Goal: Task Accomplishment & Management: Complete application form

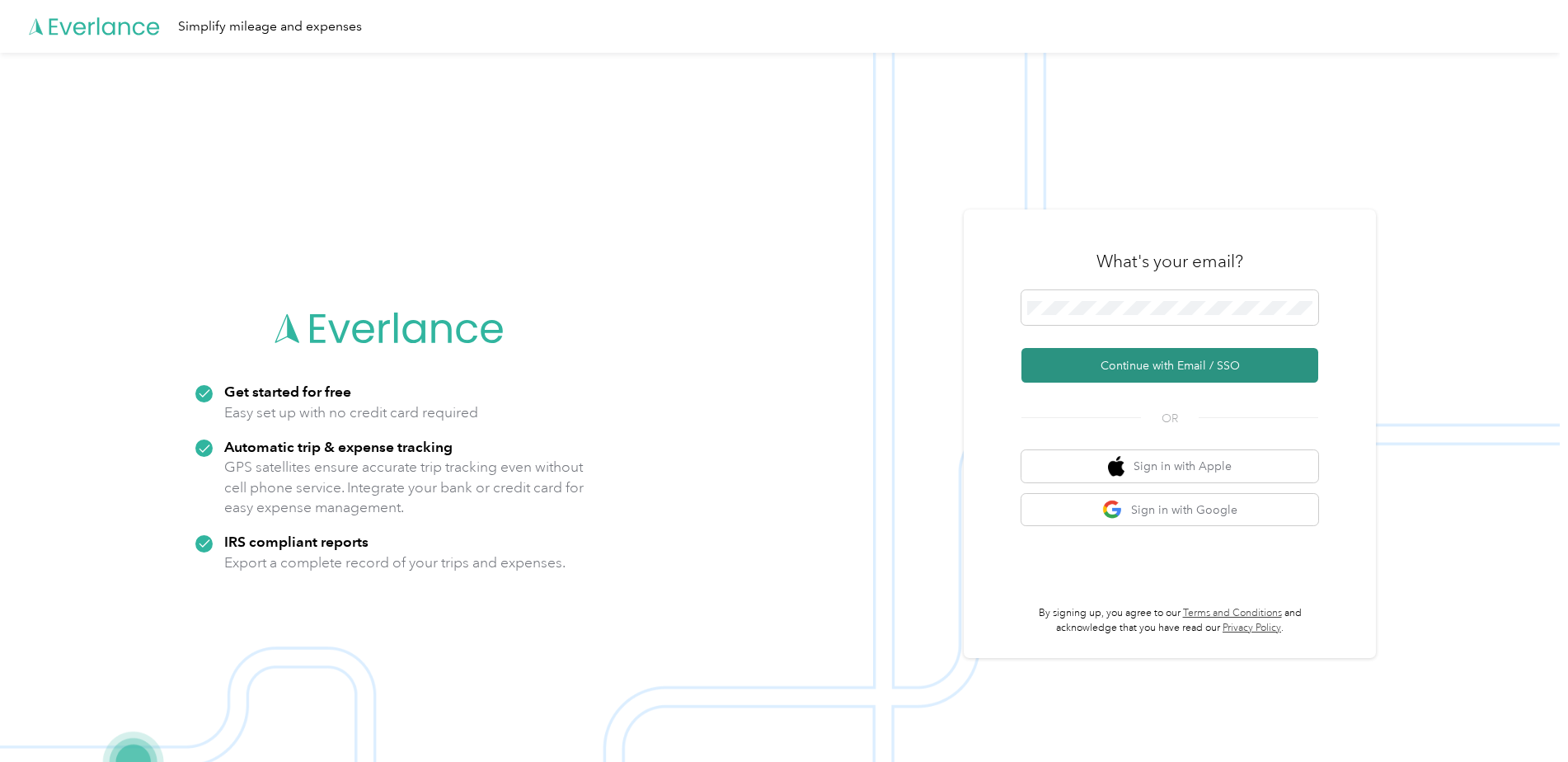
click at [1153, 360] on button "Continue with Email / SSO" at bounding box center [1169, 366] width 297 height 34
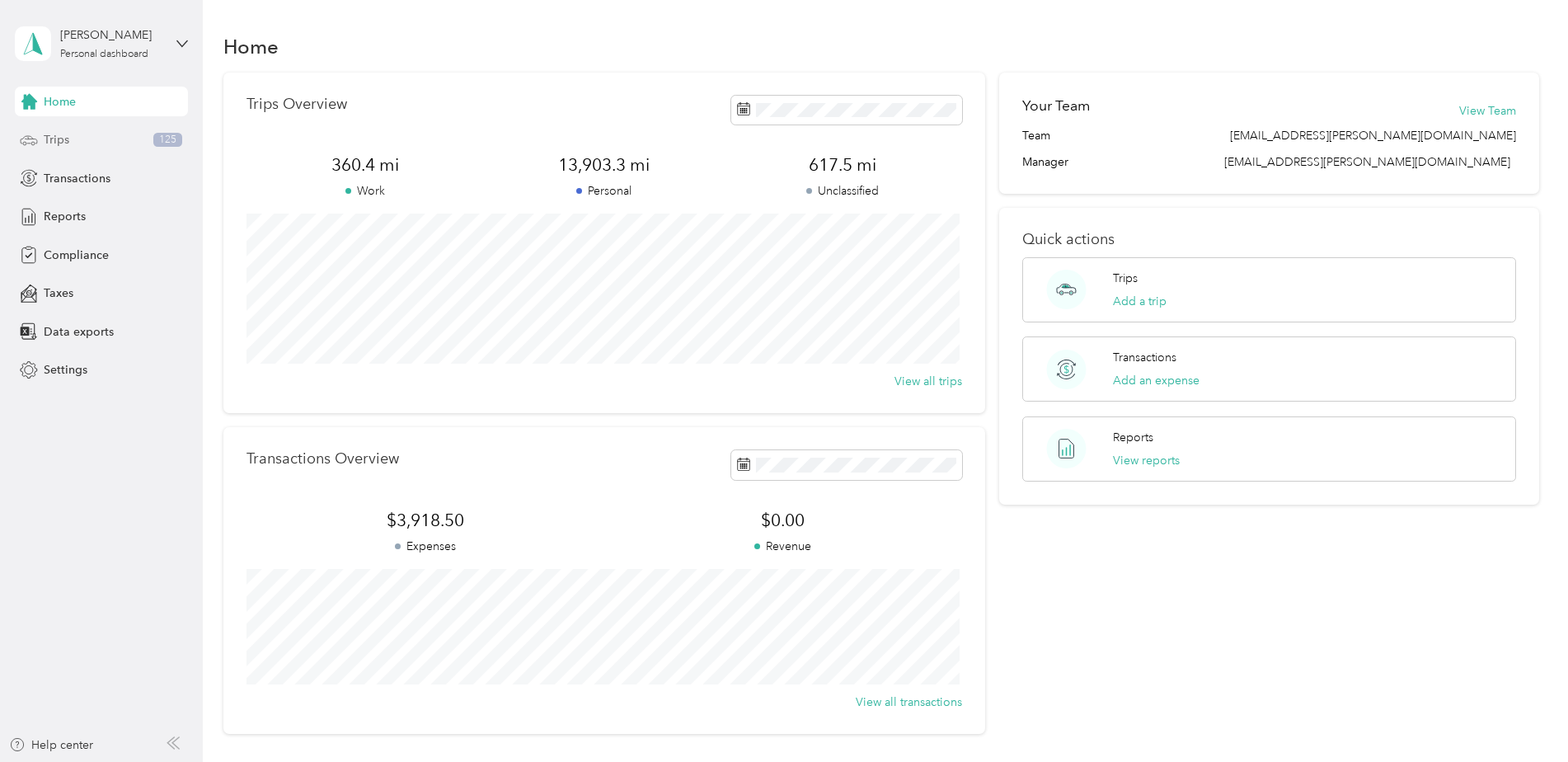
click at [57, 134] on span "Trips" at bounding box center [56, 139] width 26 height 17
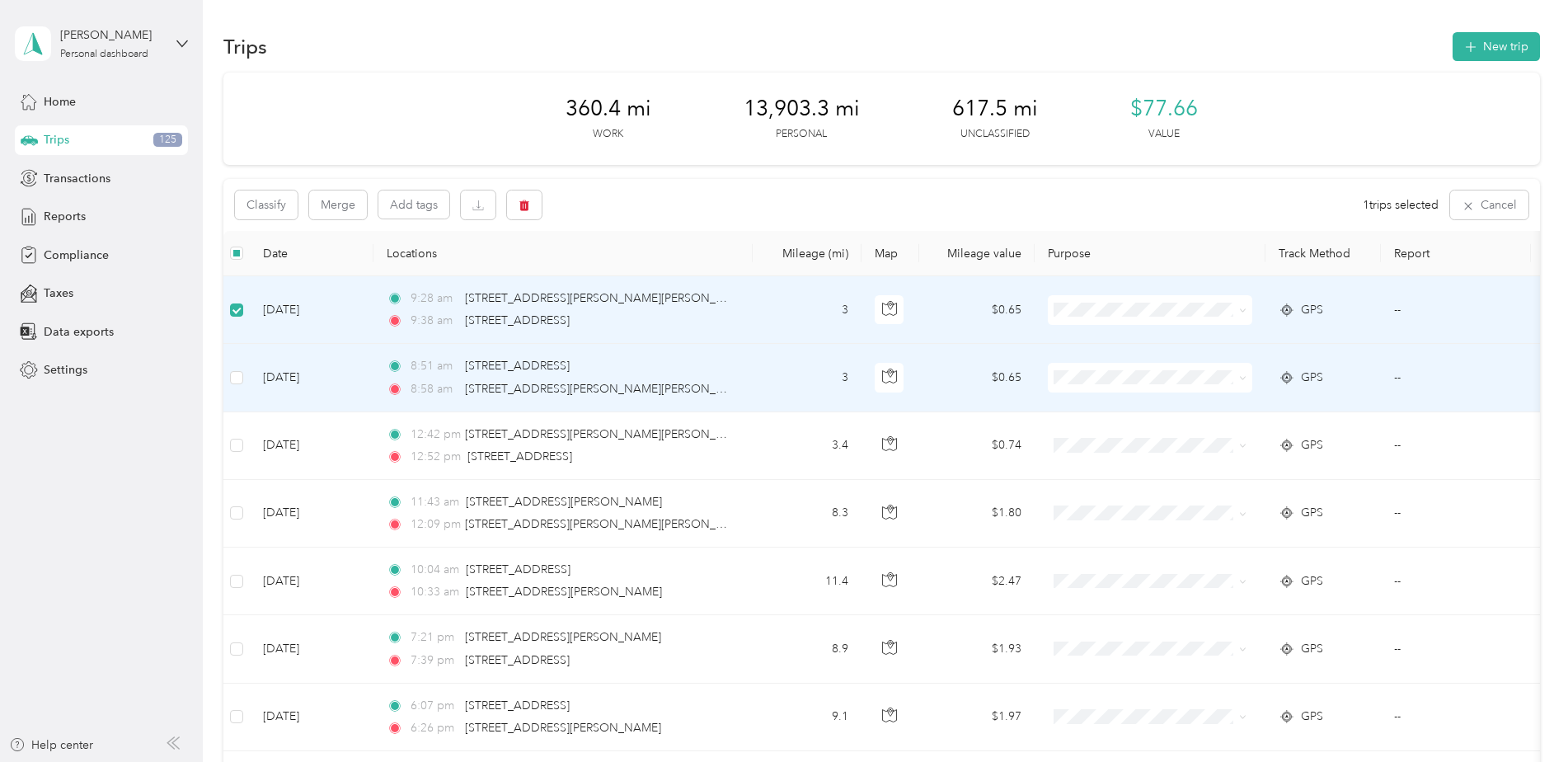
click at [244, 386] on td at bounding box center [237, 377] width 27 height 68
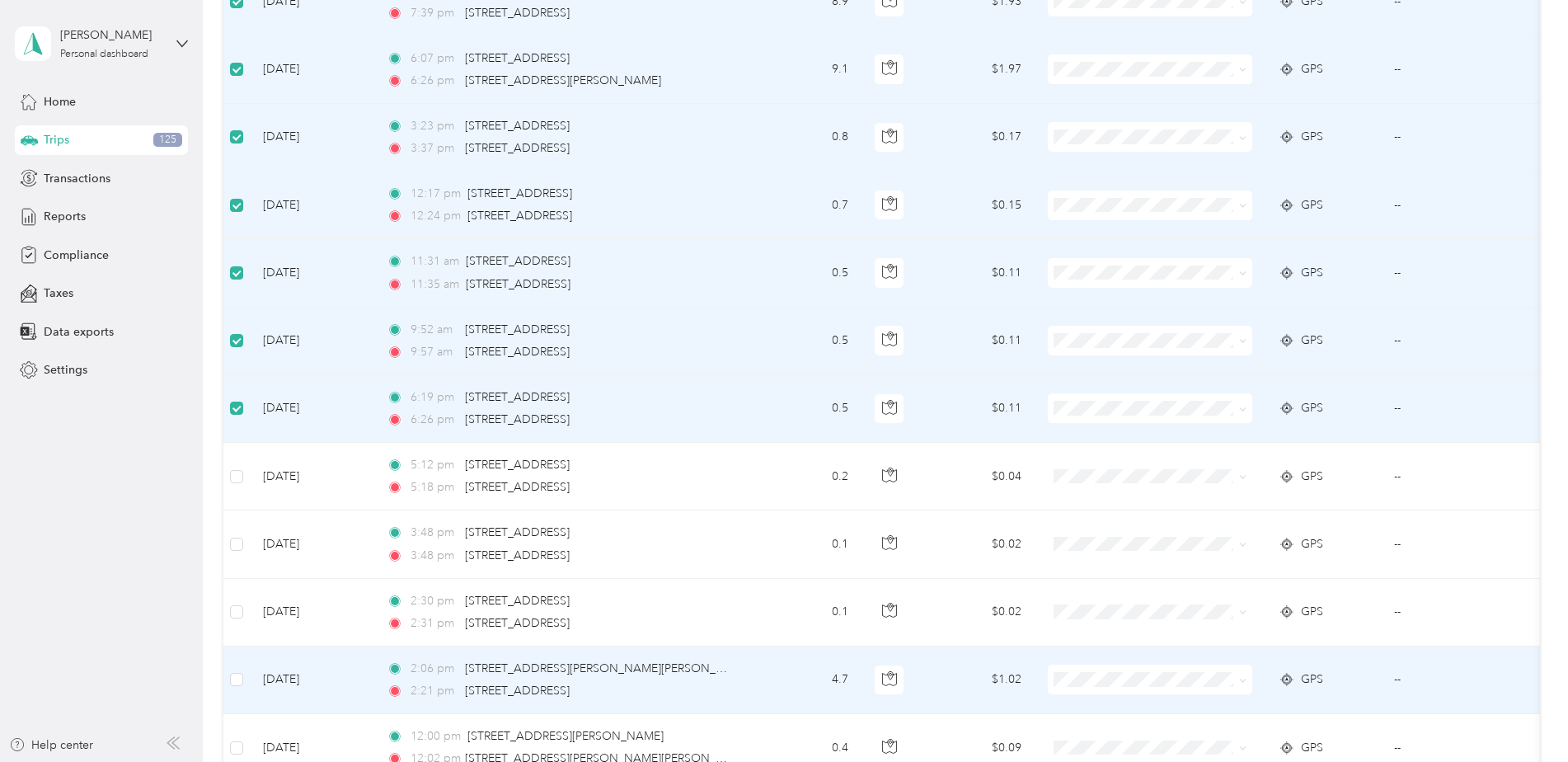
scroll to position [715, 0]
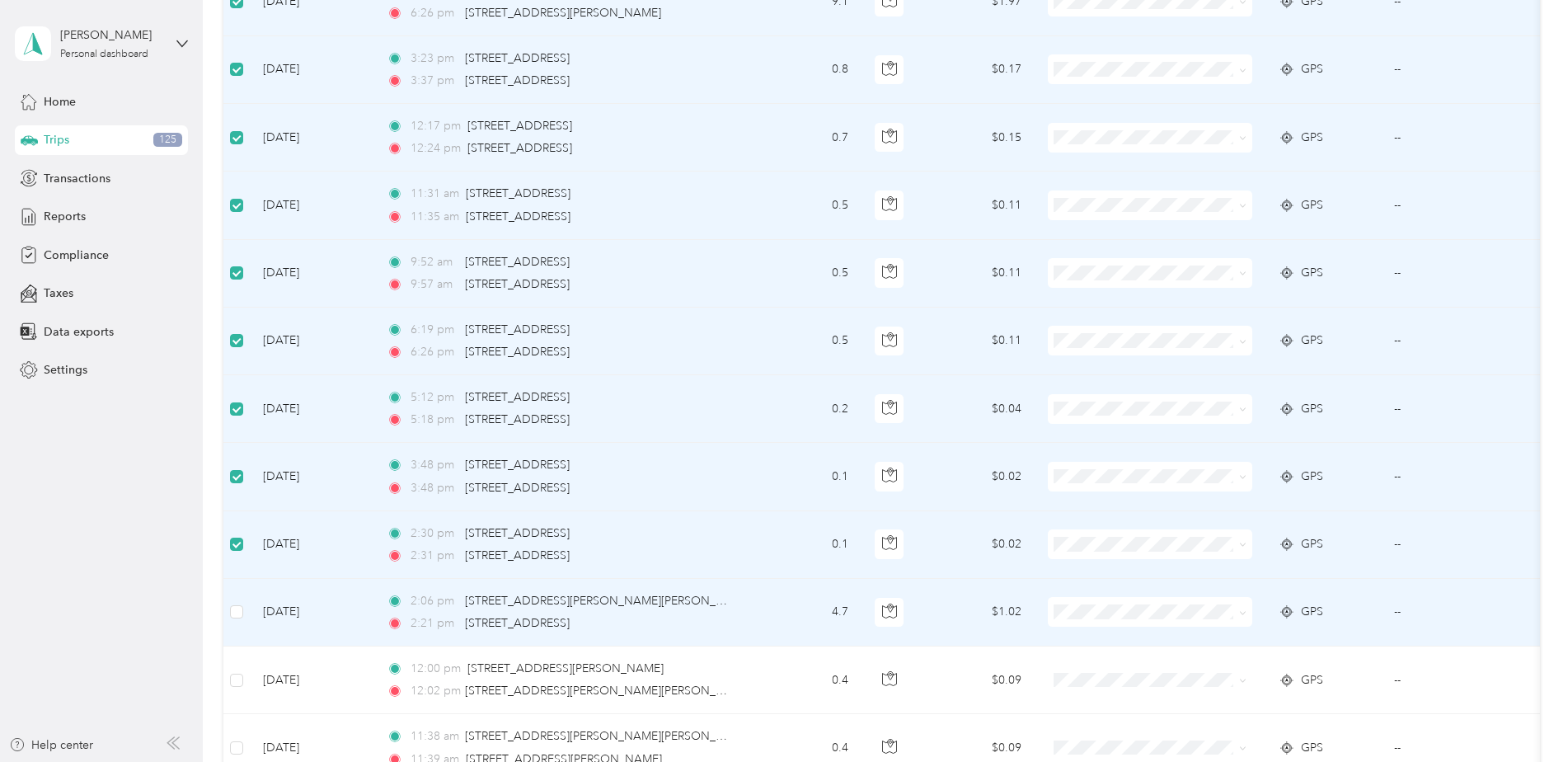
click at [245, 618] on td at bounding box center [237, 613] width 27 height 68
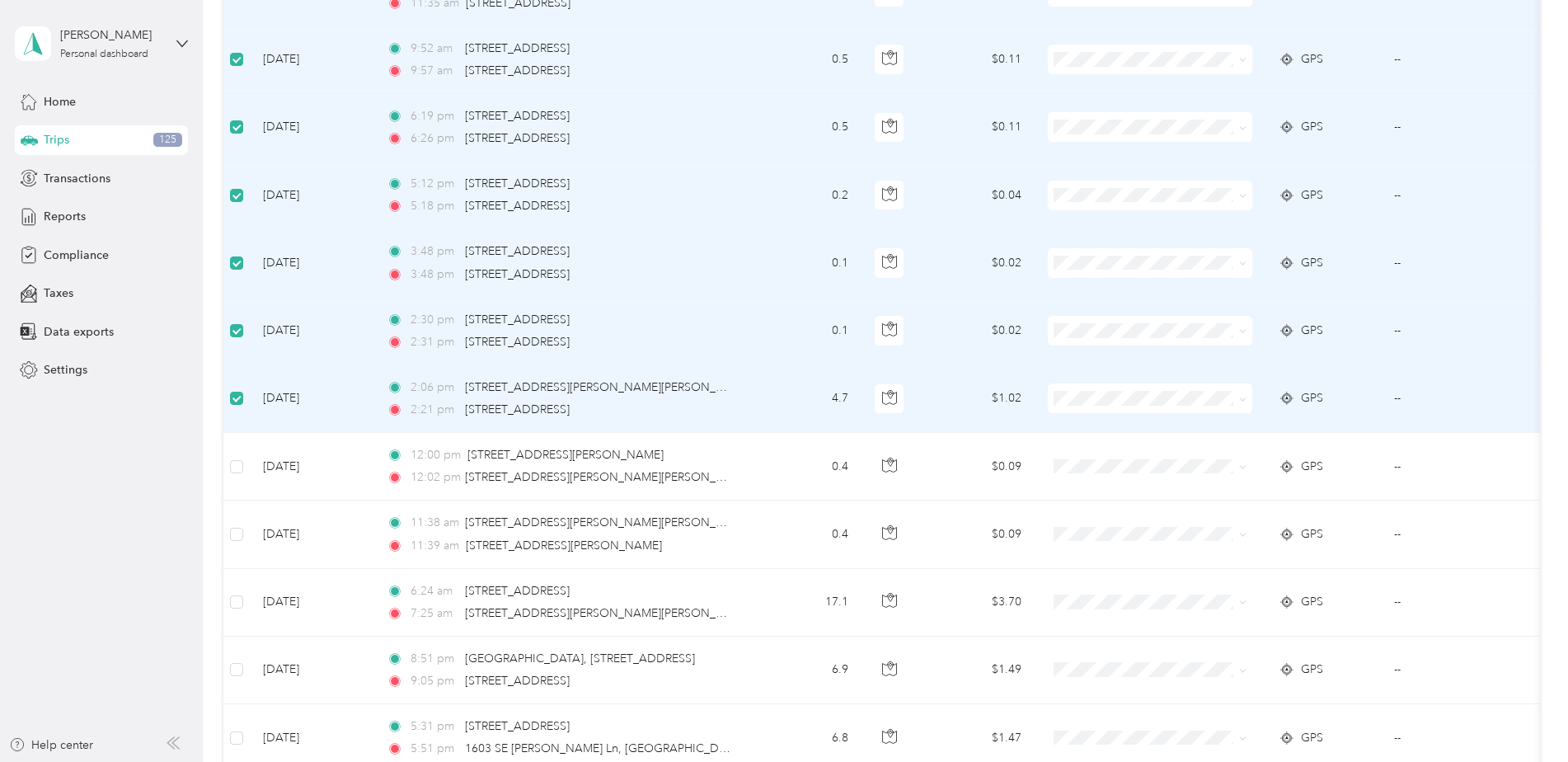
scroll to position [935, 0]
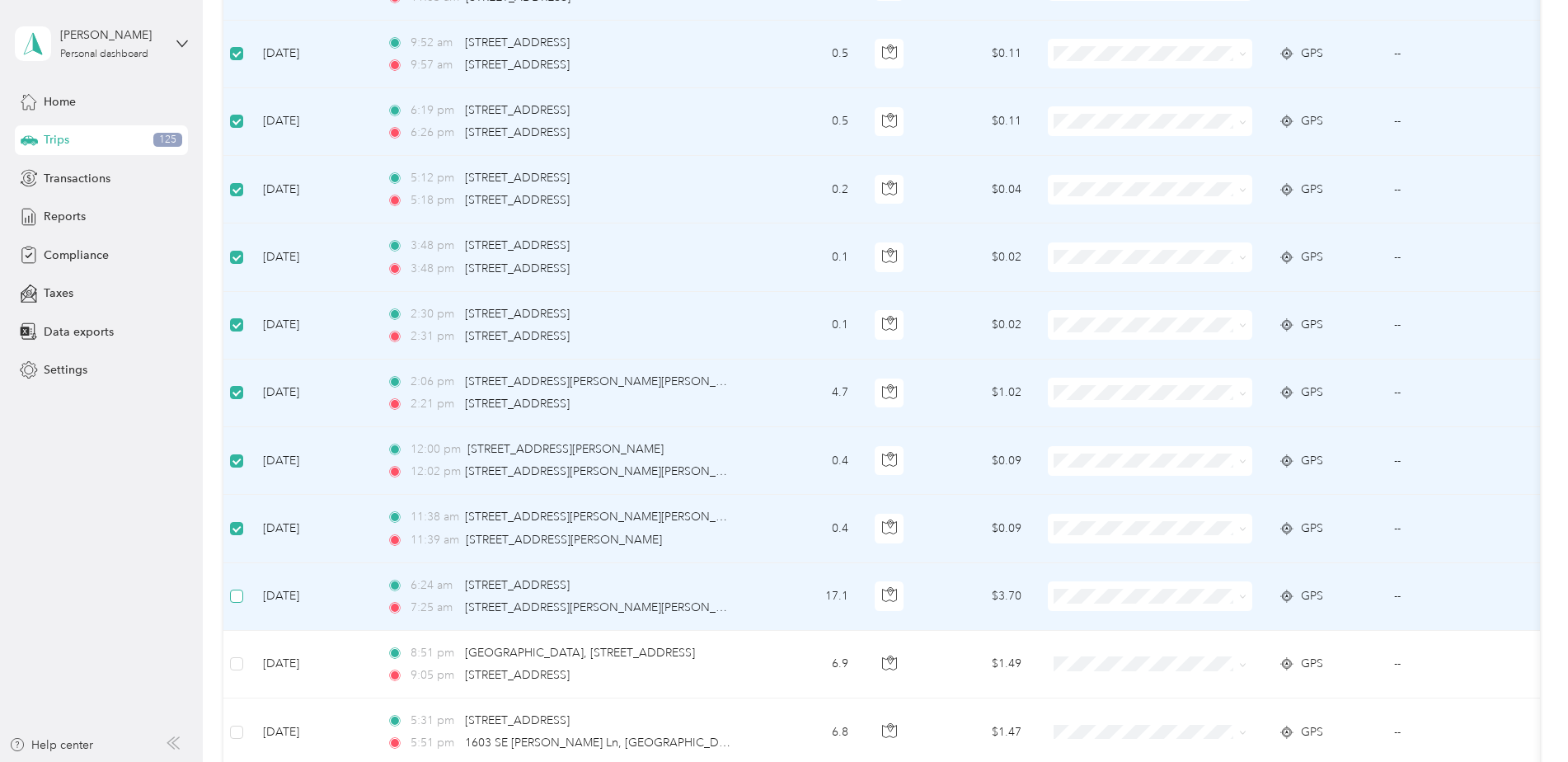
click at [239, 588] on label at bounding box center [237, 596] width 13 height 18
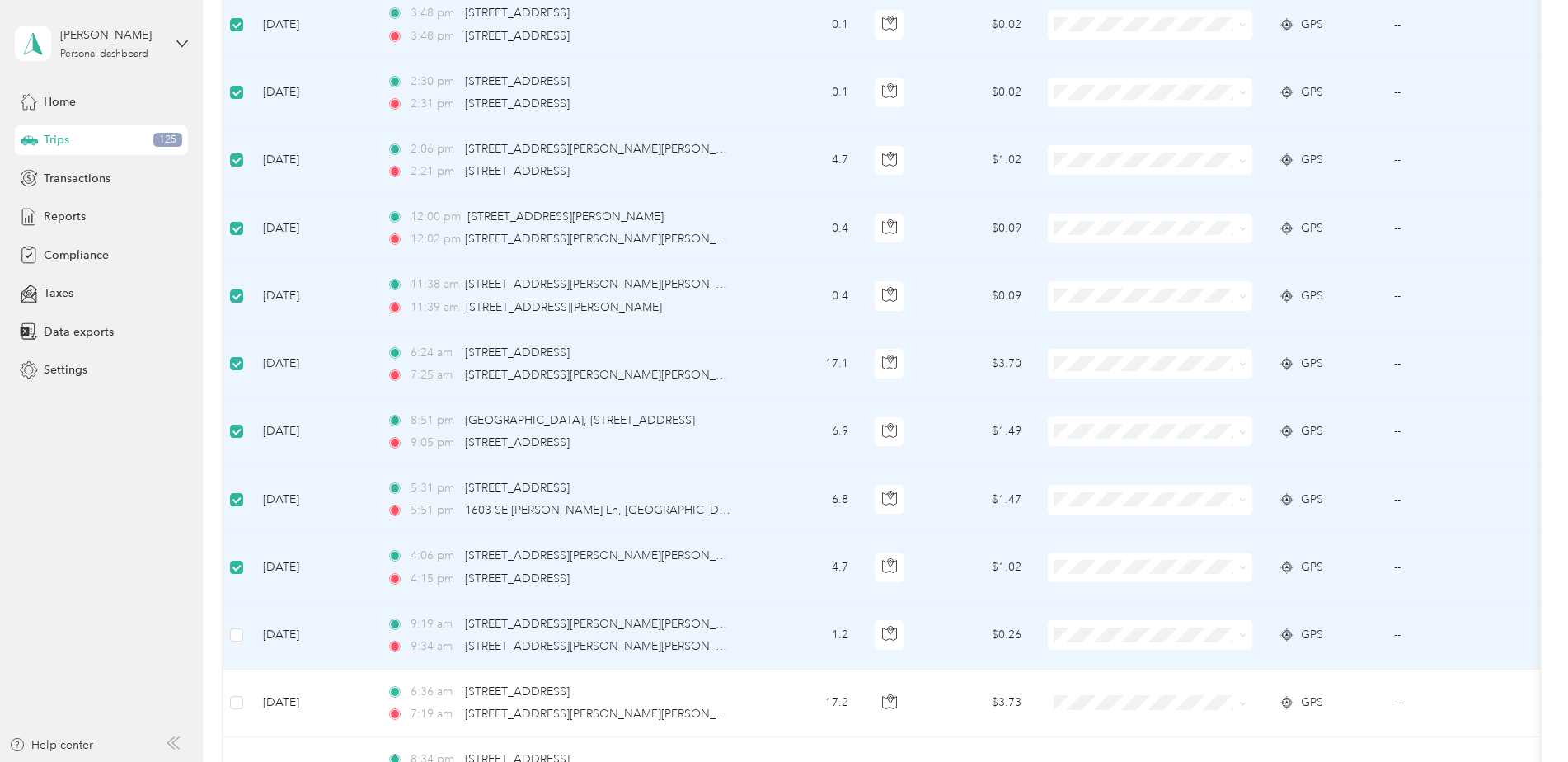
scroll to position [1265, 0]
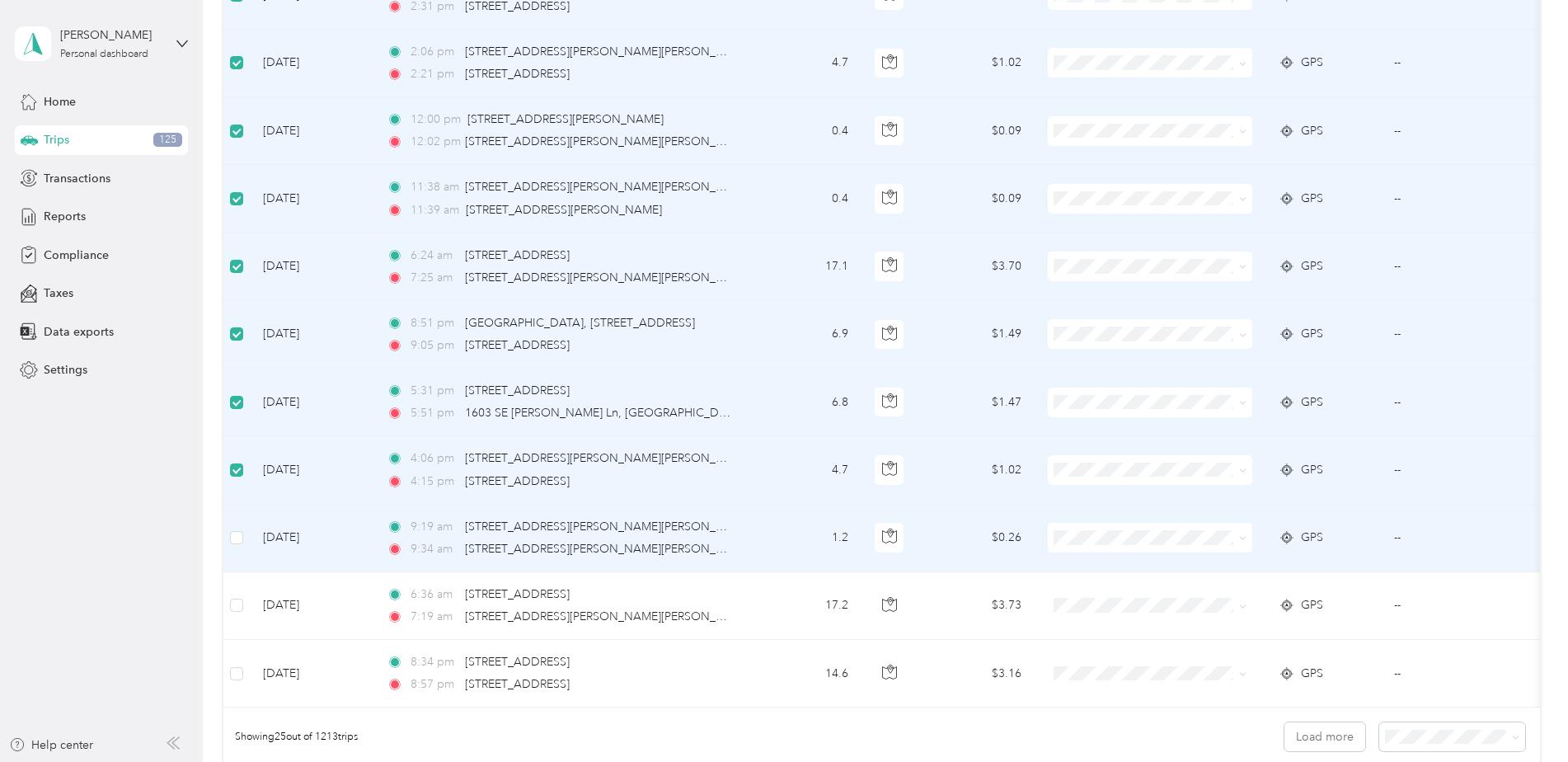
click at [235, 548] on td at bounding box center [237, 539] width 27 height 68
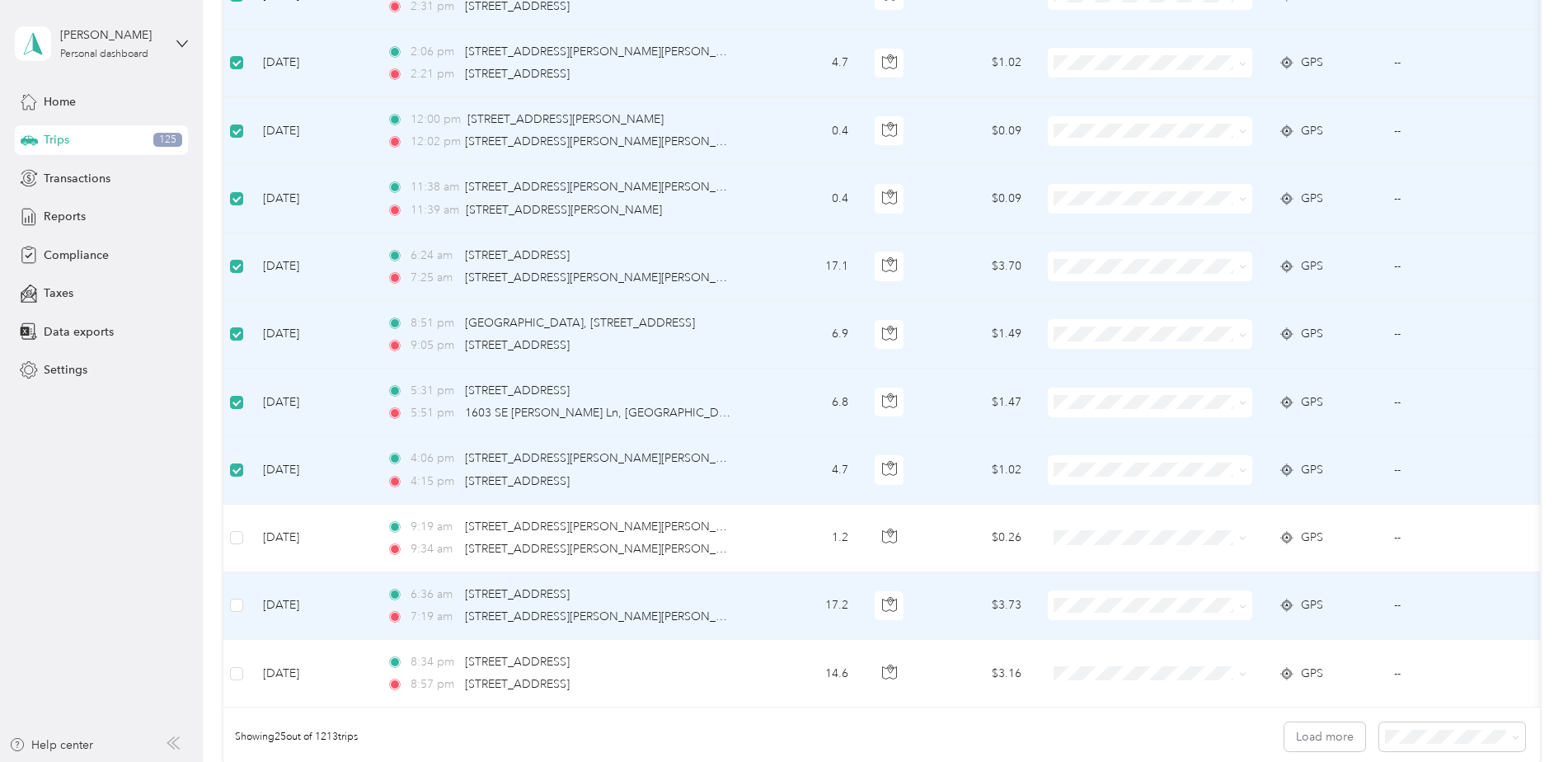
click at [254, 613] on td "[DATE]" at bounding box center [312, 606] width 124 height 68
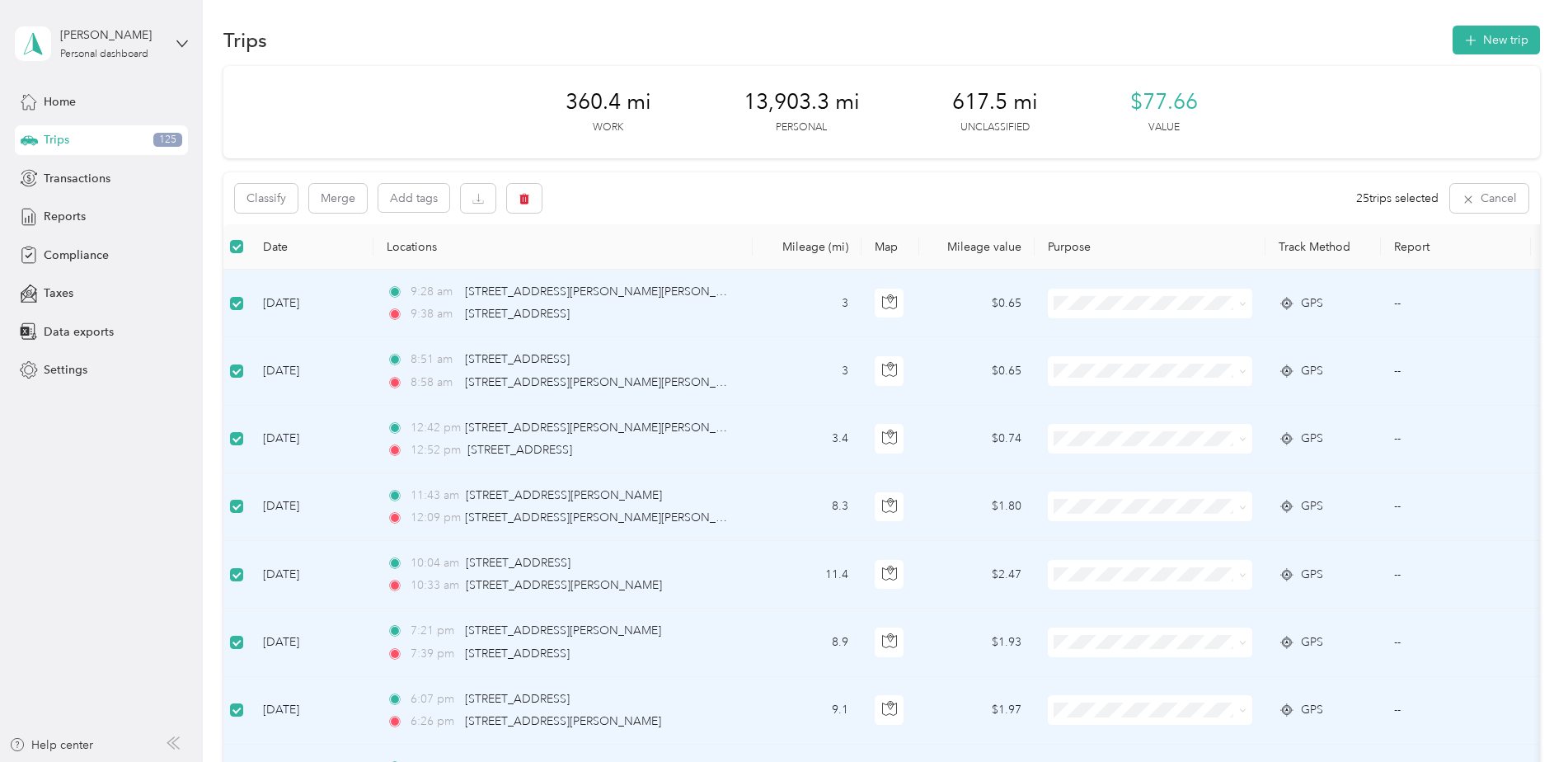
scroll to position [0, 0]
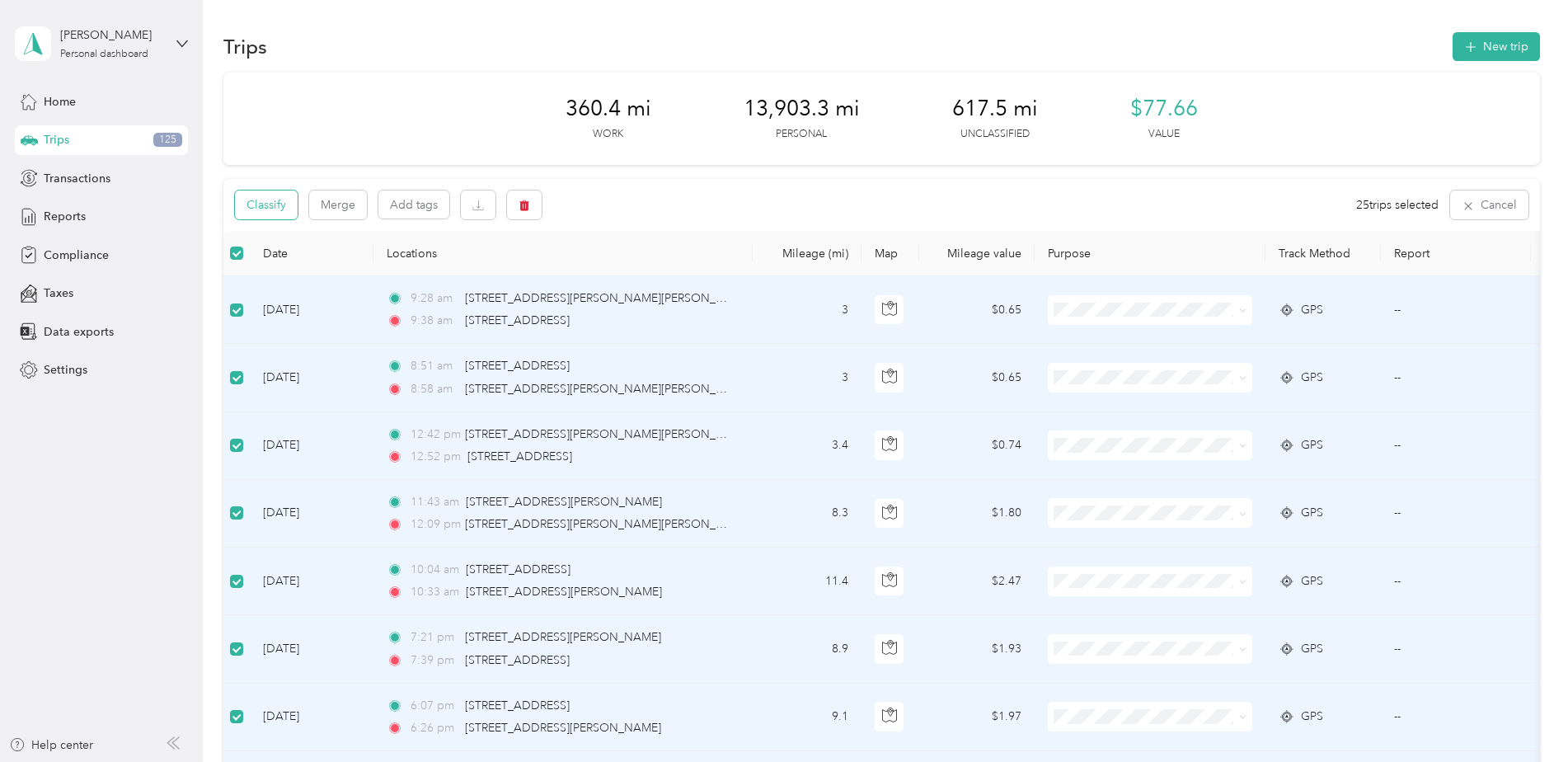
click at [270, 205] on button "Classify" at bounding box center [266, 205] width 63 height 29
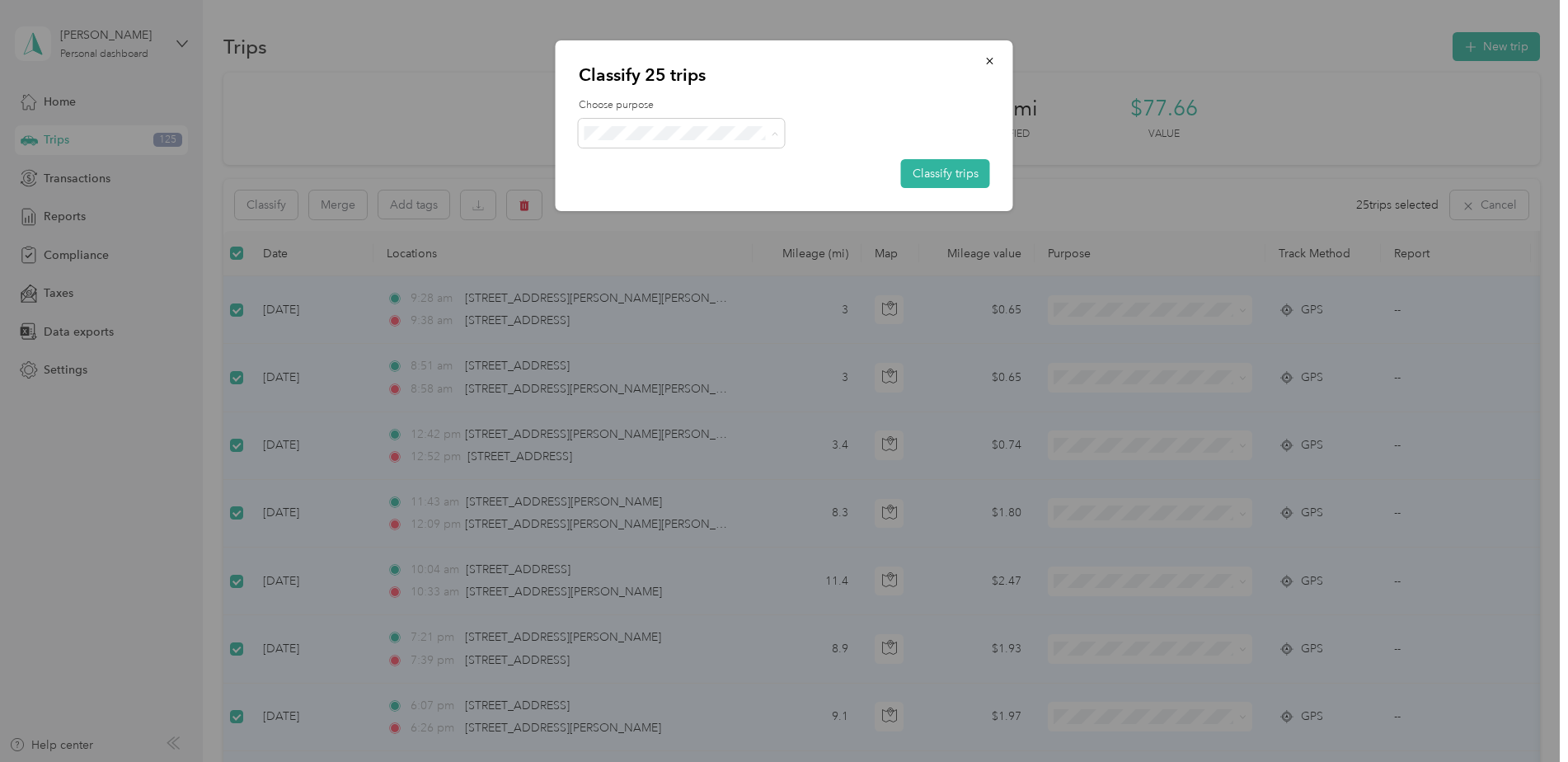
click at [635, 193] on span "Personal" at bounding box center [696, 193] width 154 height 17
click at [947, 179] on button "Classify trips" at bounding box center [945, 174] width 89 height 29
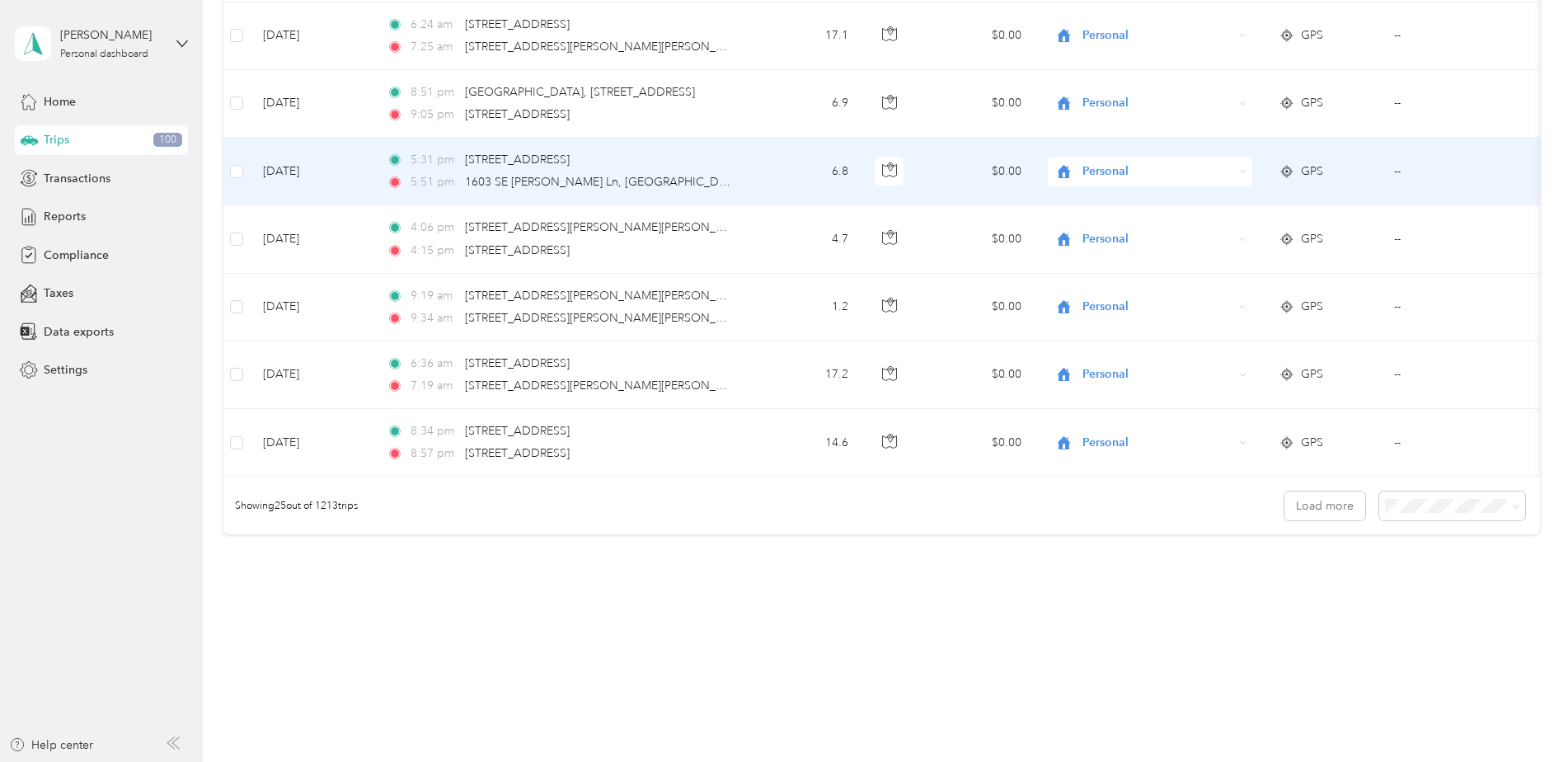
scroll to position [1511, 0]
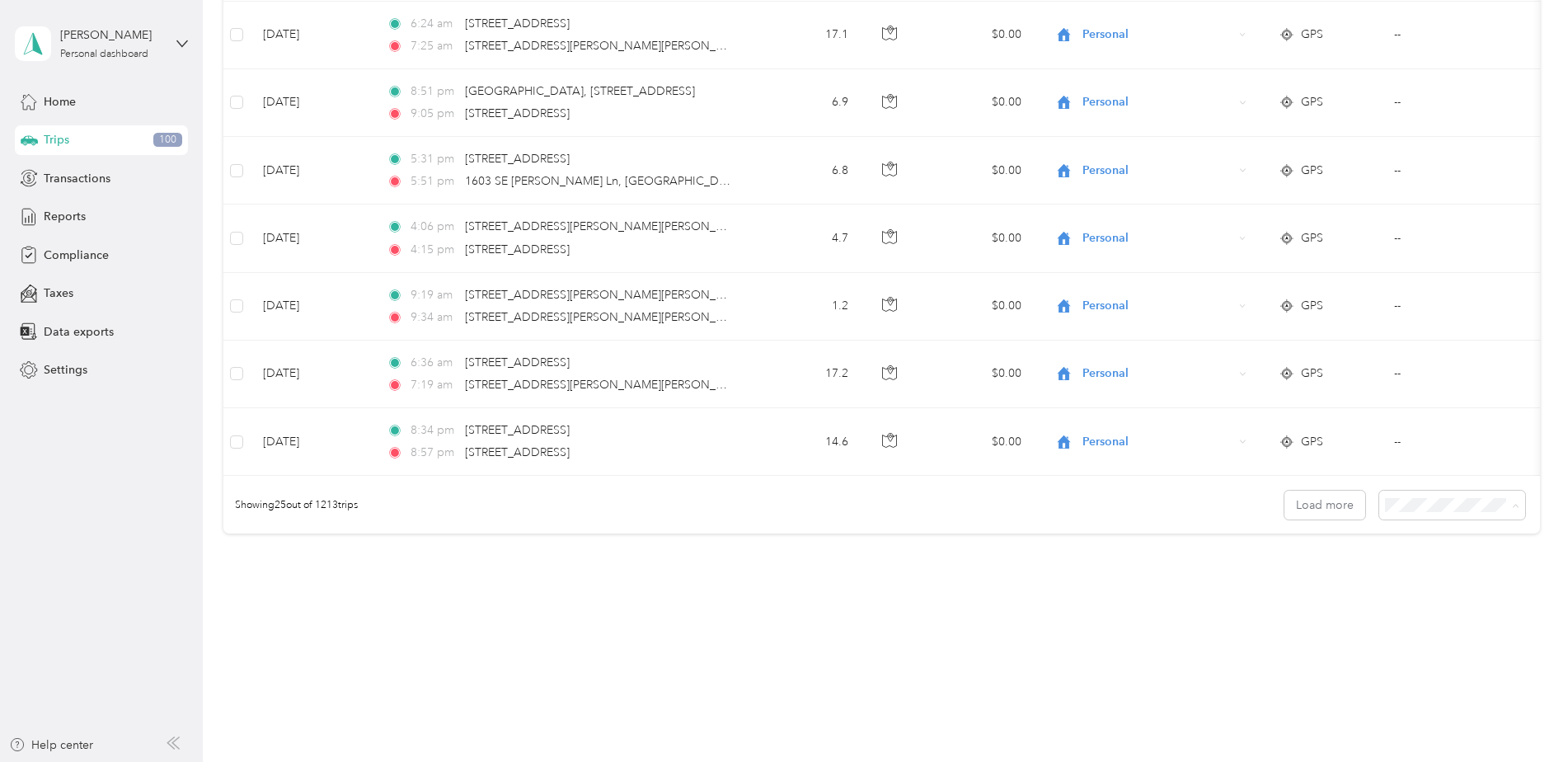
click at [1450, 587] on span "100 per load" at bounding box center [1420, 593] width 68 height 14
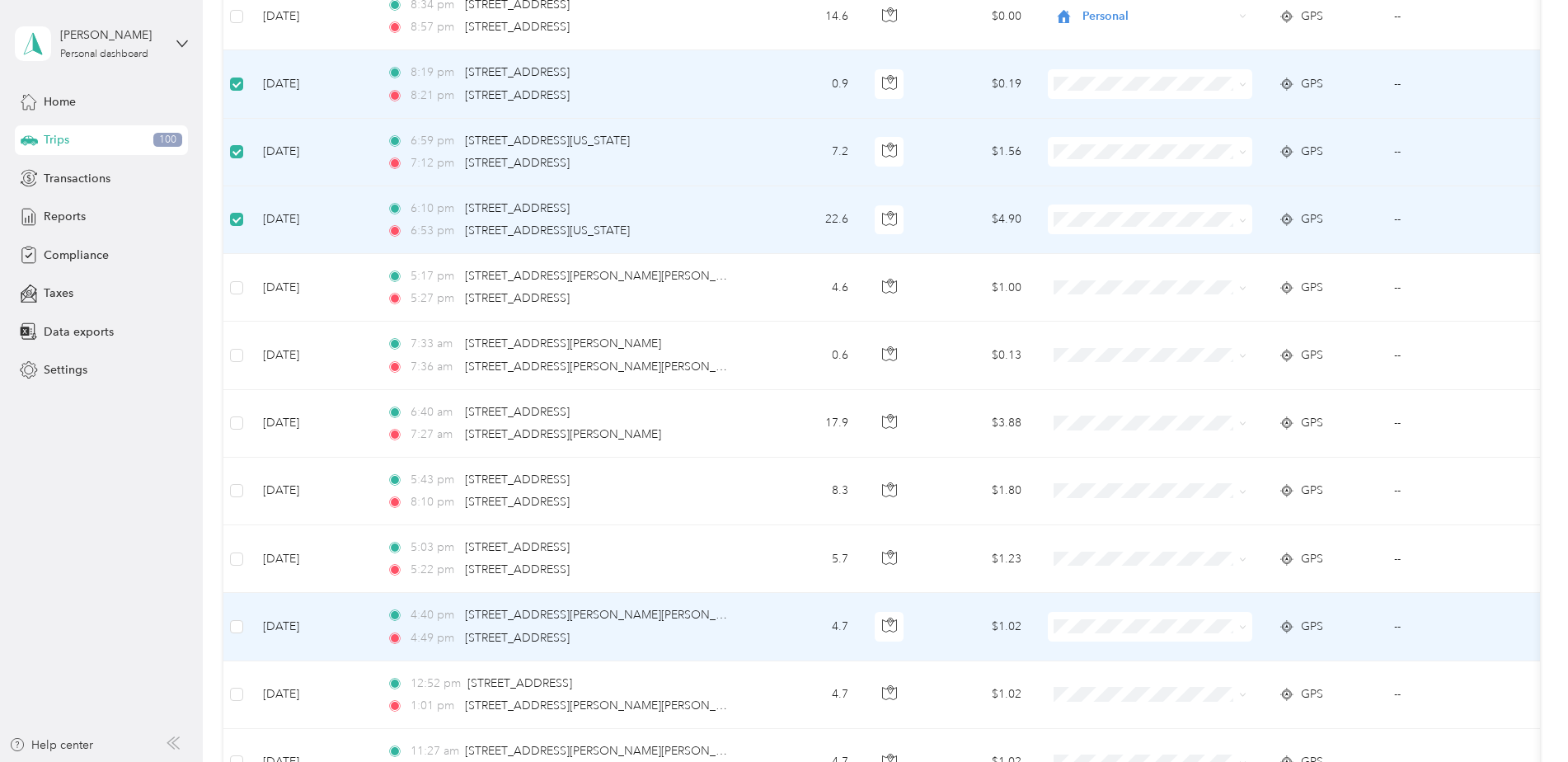
scroll to position [1949, 0]
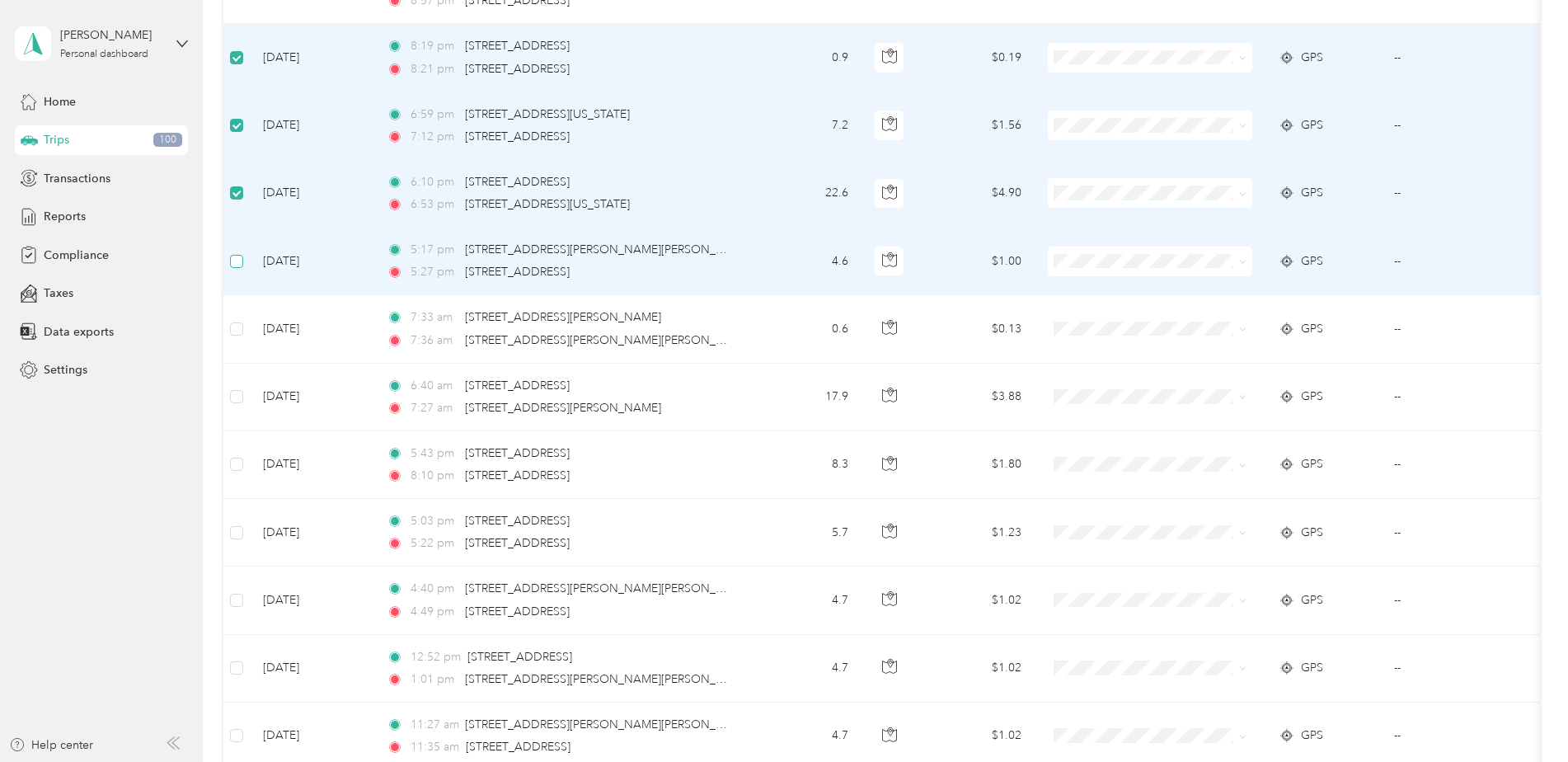
click at [234, 253] on label at bounding box center [237, 261] width 13 height 18
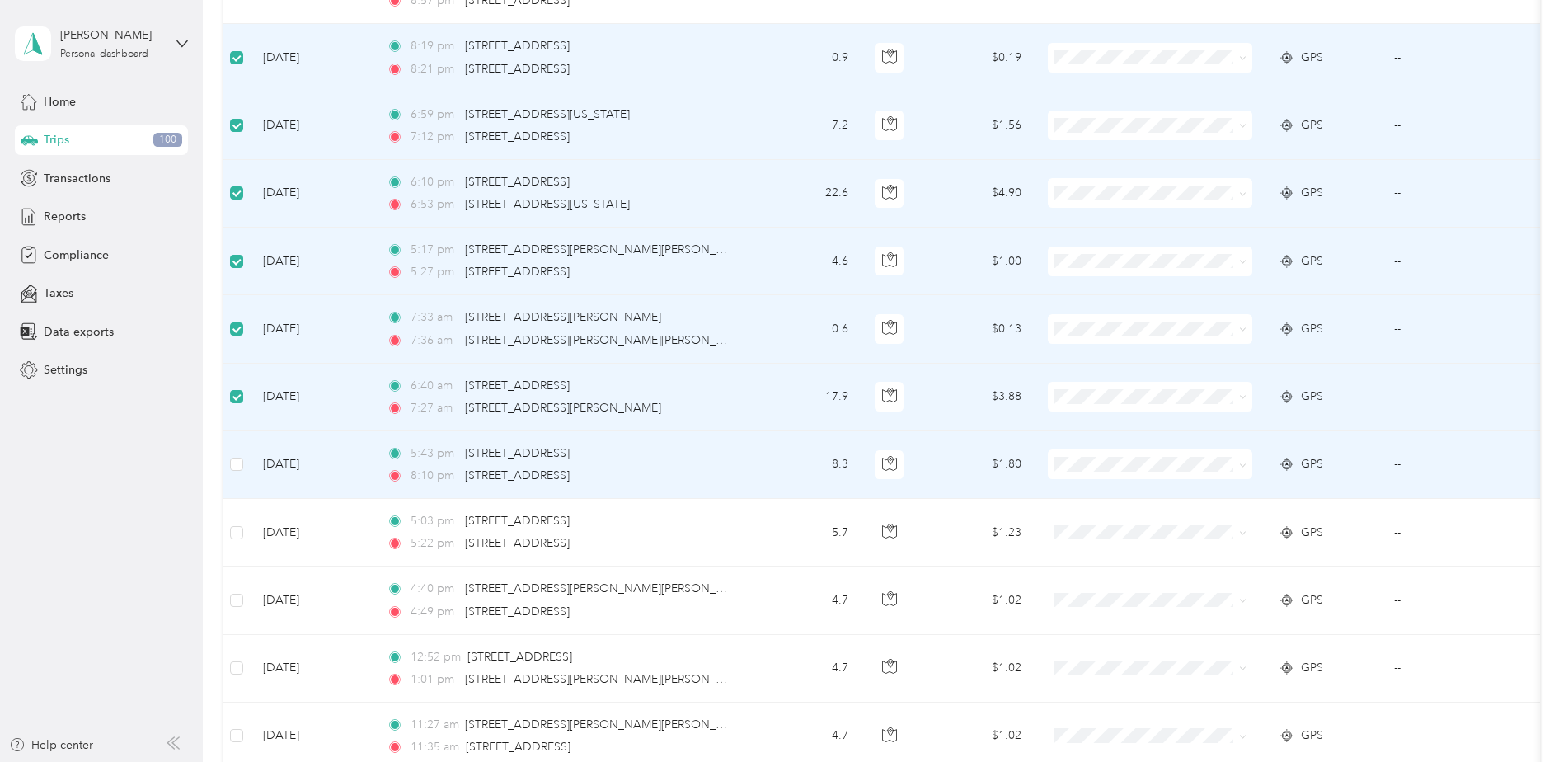
click at [244, 471] on td at bounding box center [237, 465] width 27 height 68
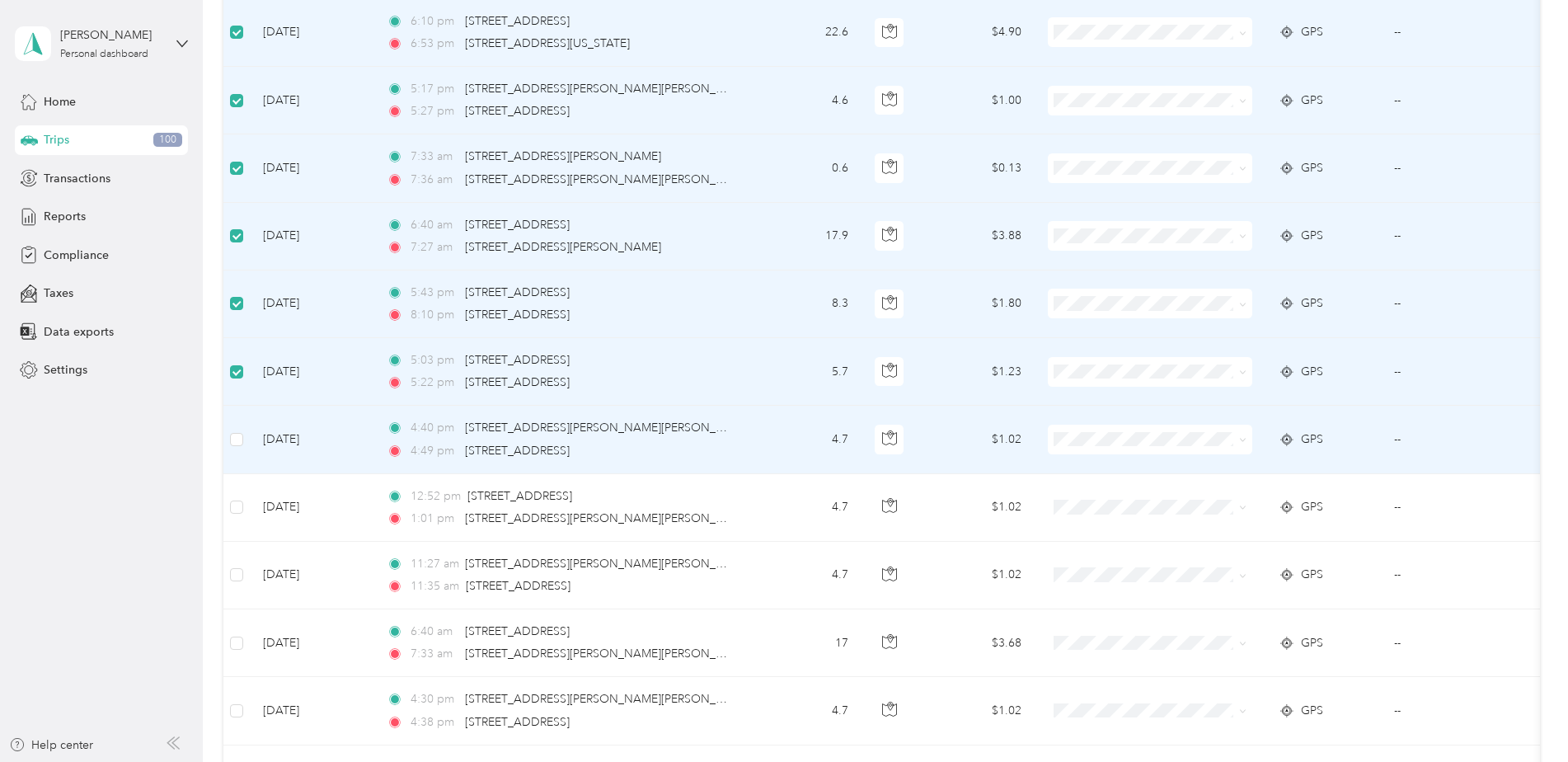
scroll to position [2114, 0]
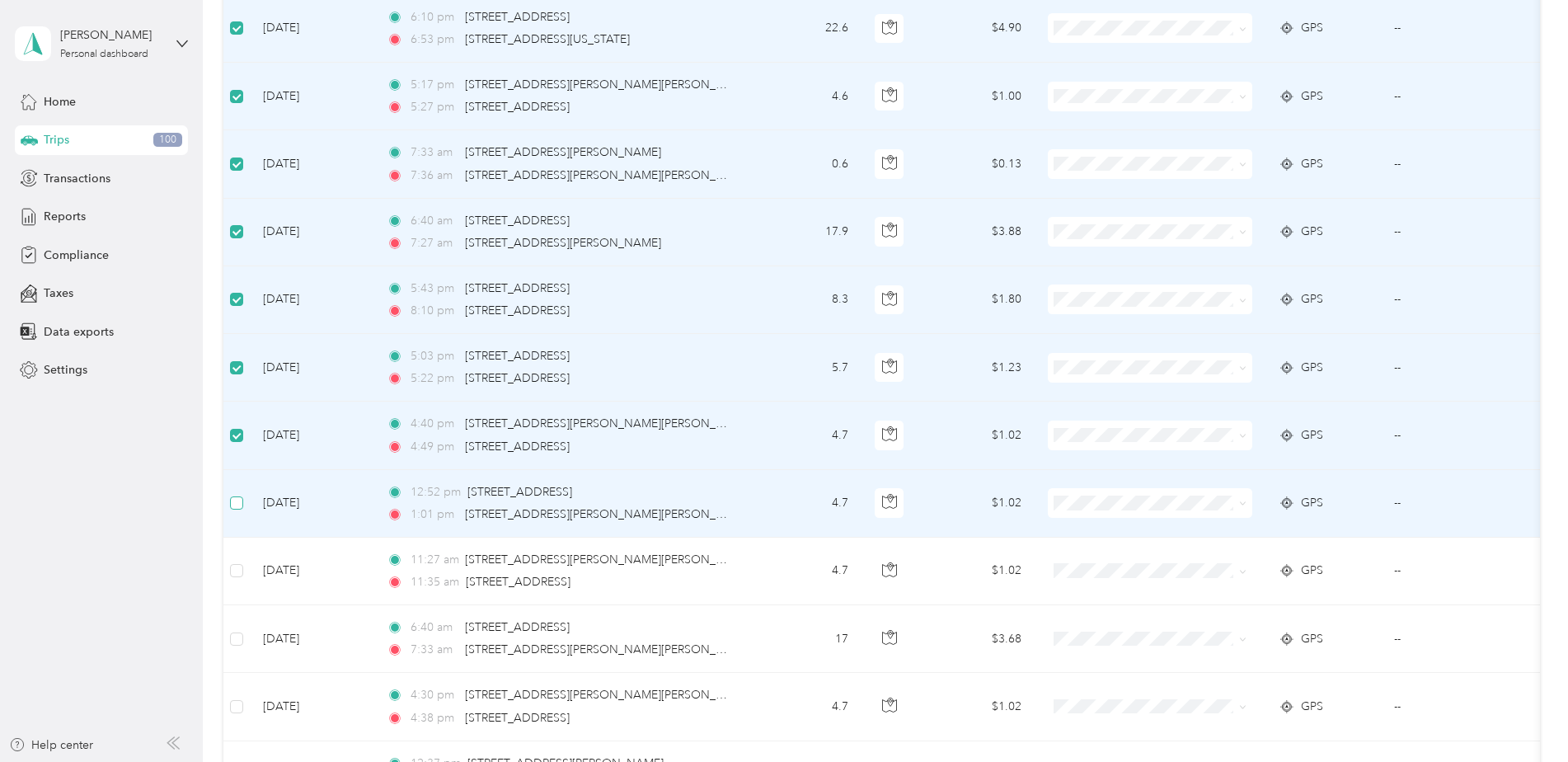
click at [235, 495] on td at bounding box center [237, 503] width 27 height 68
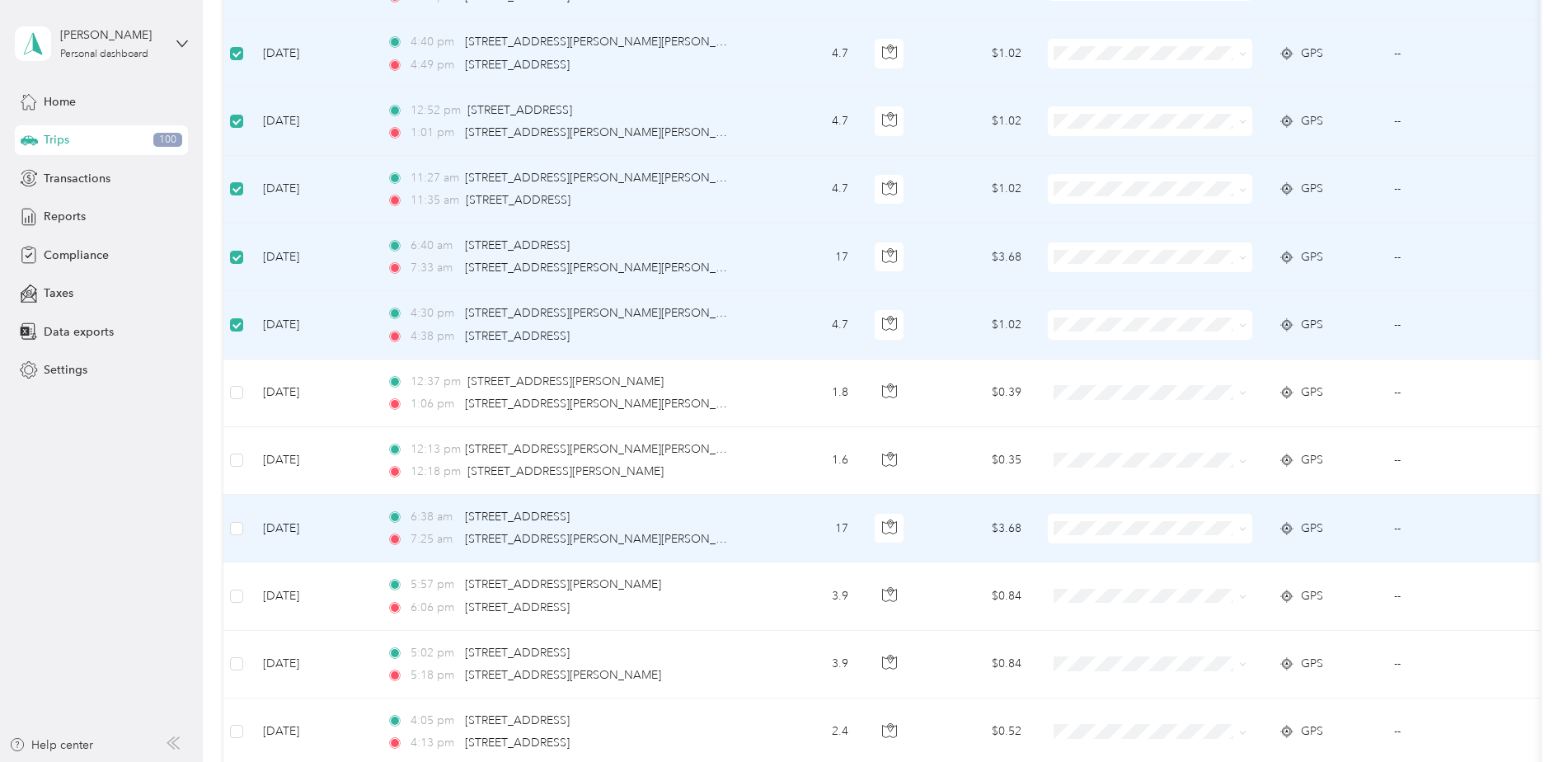
scroll to position [2499, 0]
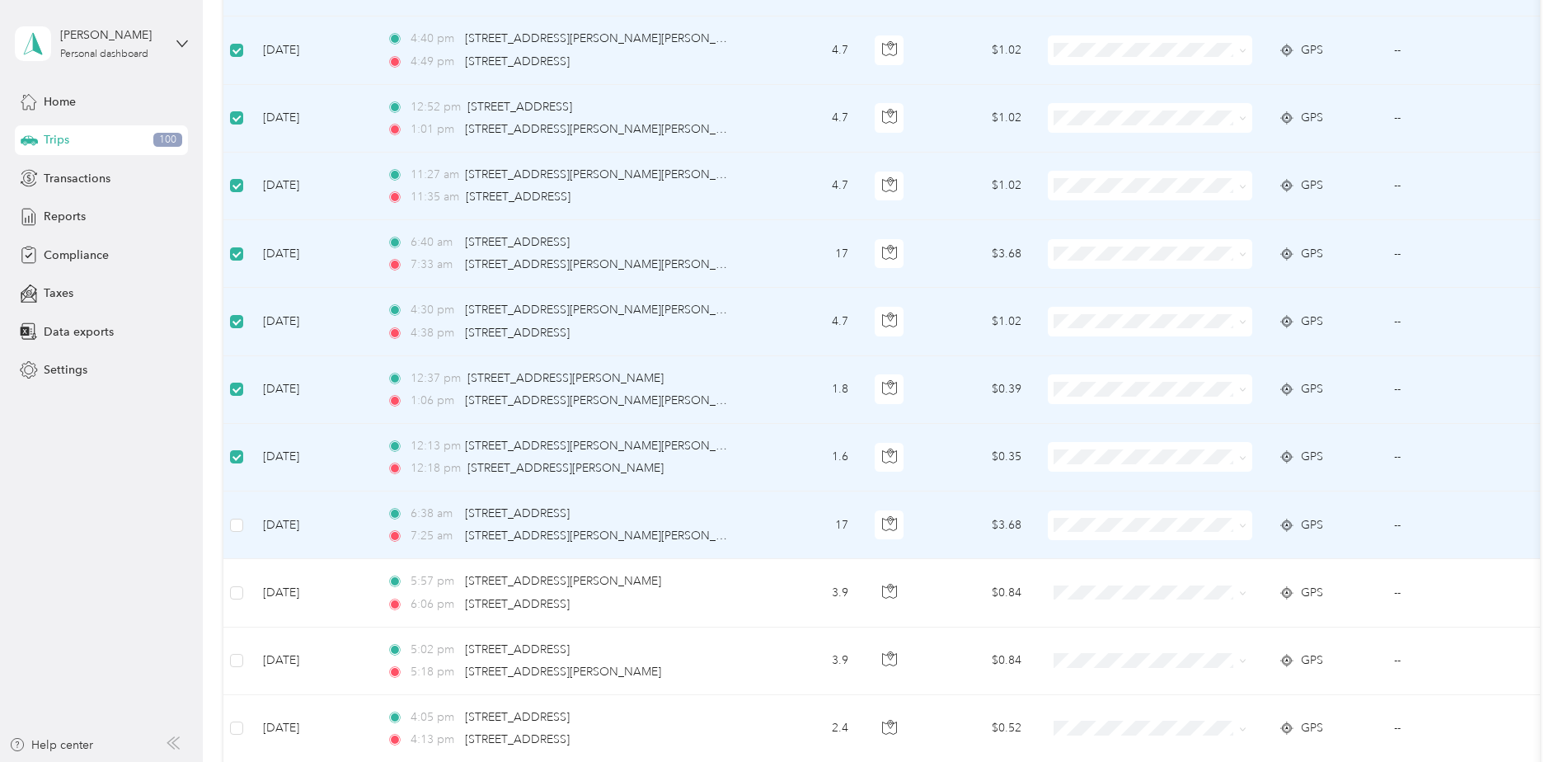
click at [245, 524] on td at bounding box center [237, 525] width 27 height 68
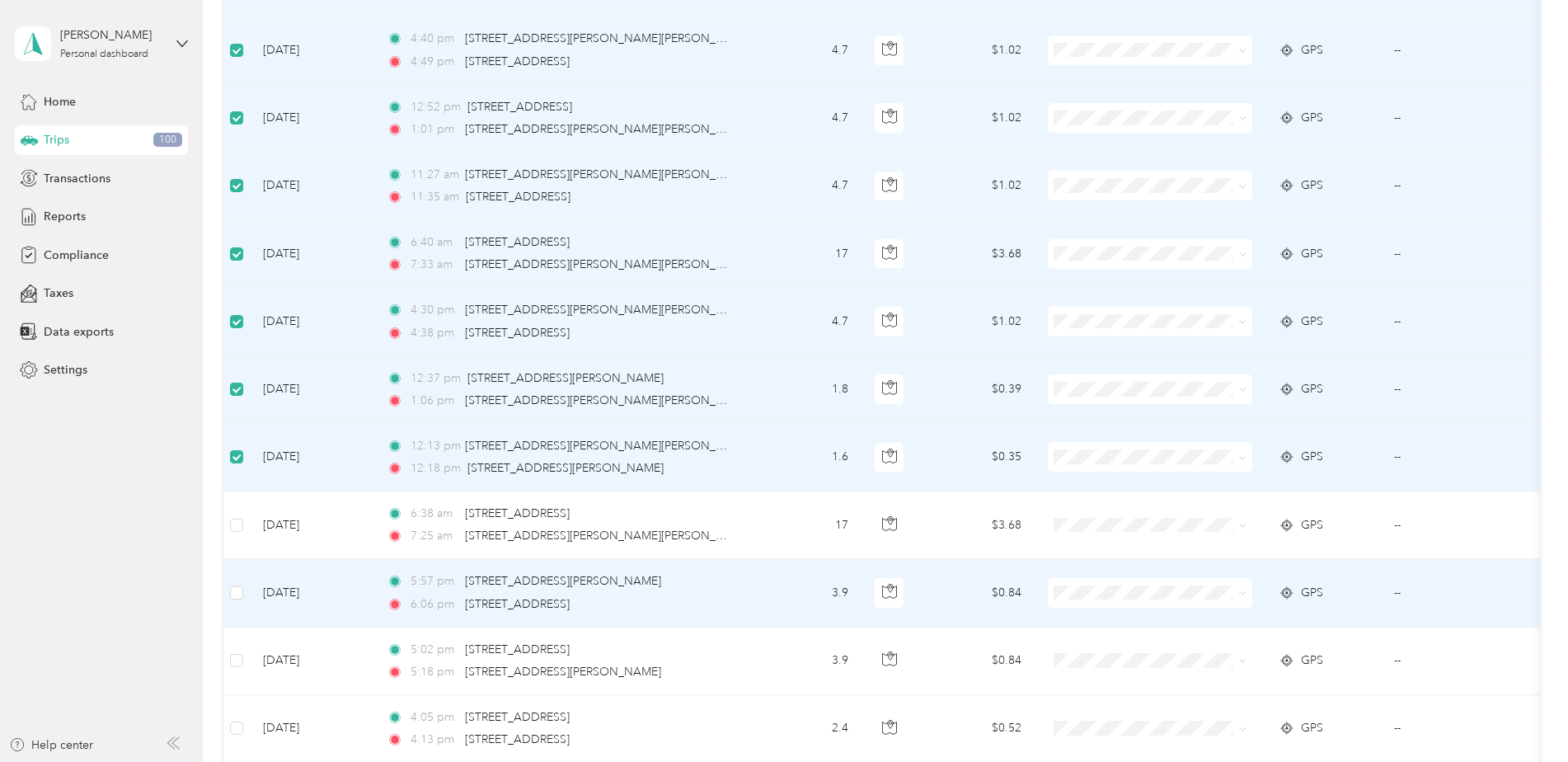
click at [239, 580] on td at bounding box center [237, 593] width 27 height 68
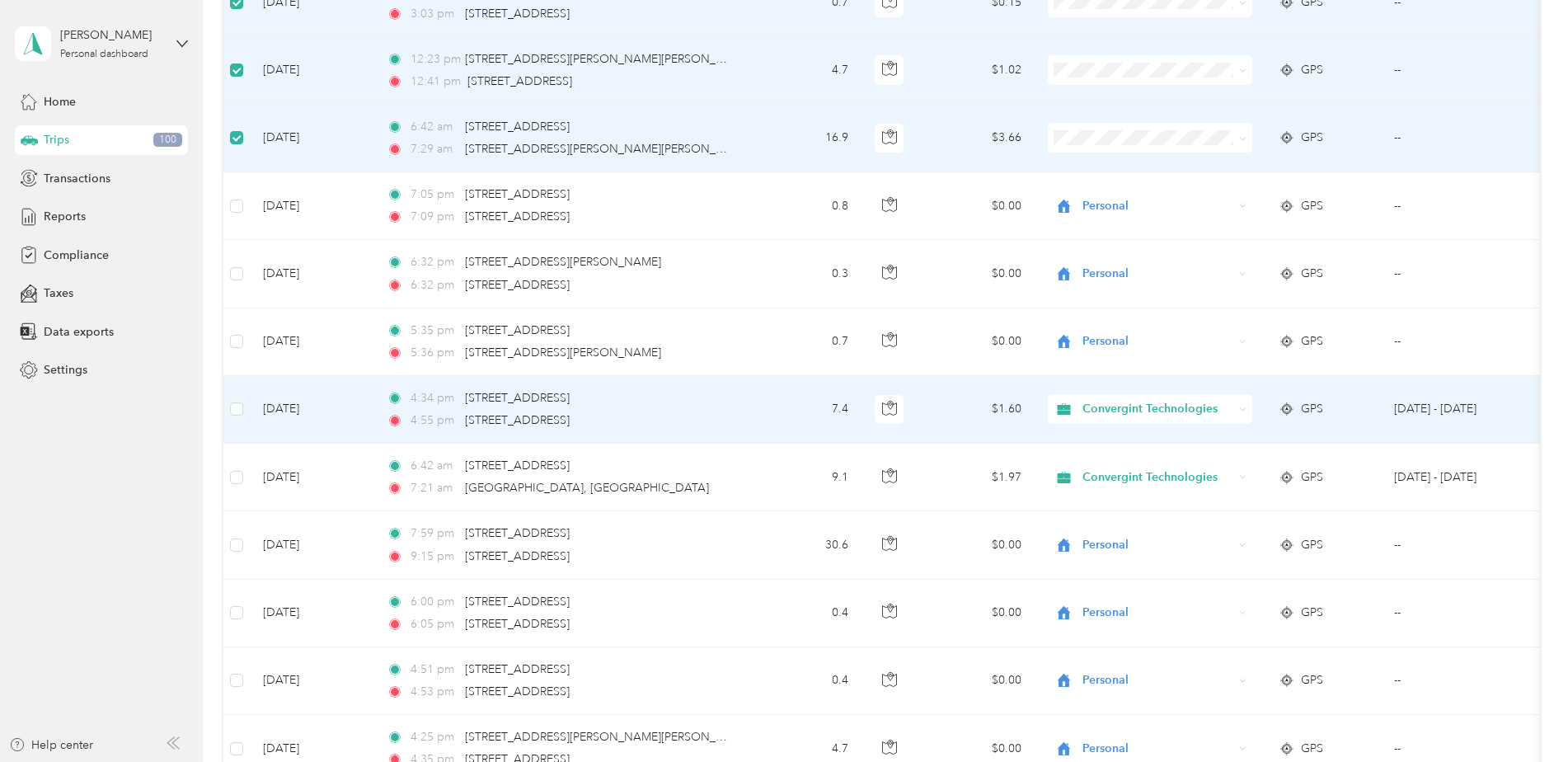
scroll to position [3654, 0]
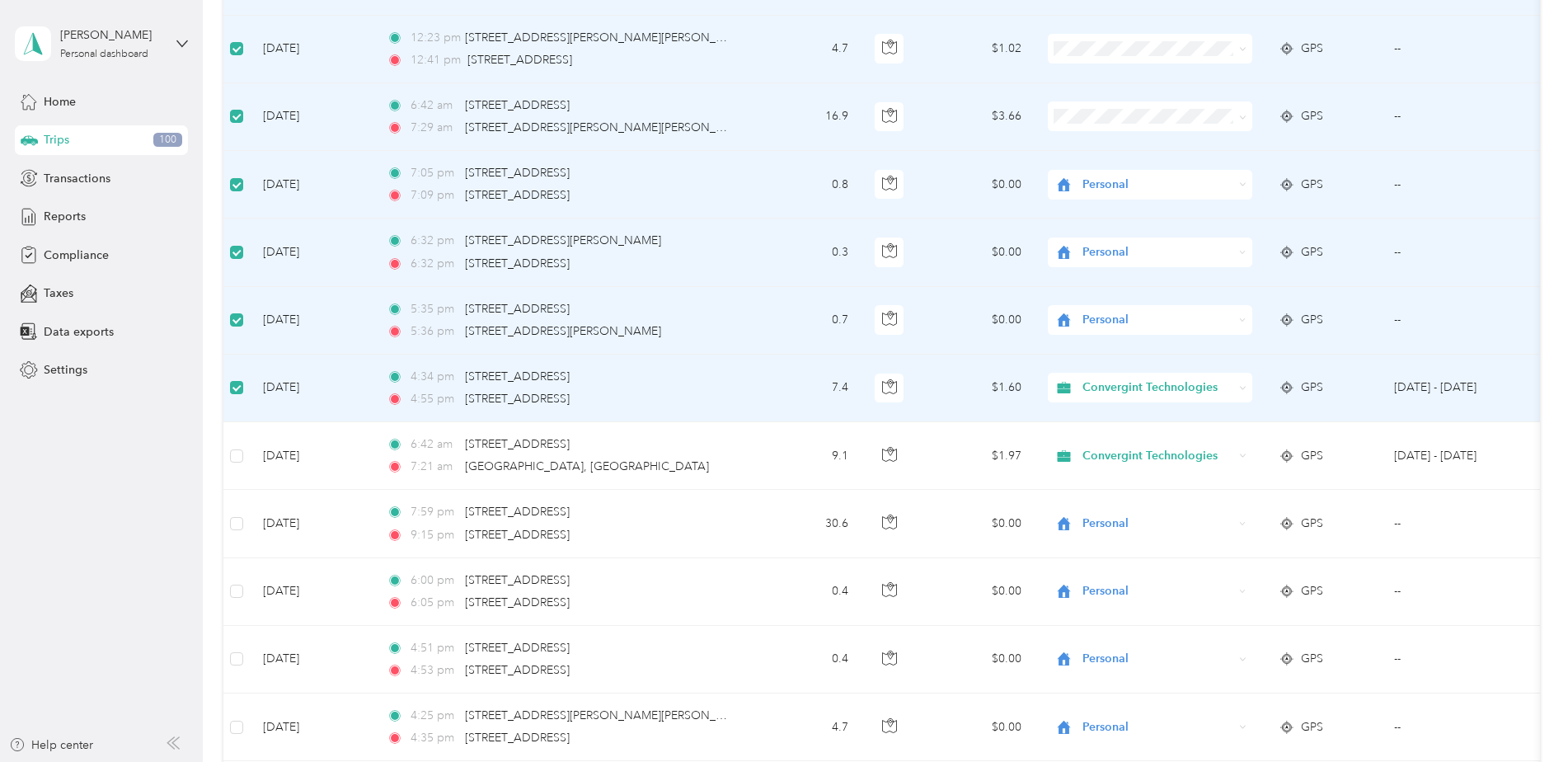
click at [234, 380] on label at bounding box center [237, 388] width 13 height 18
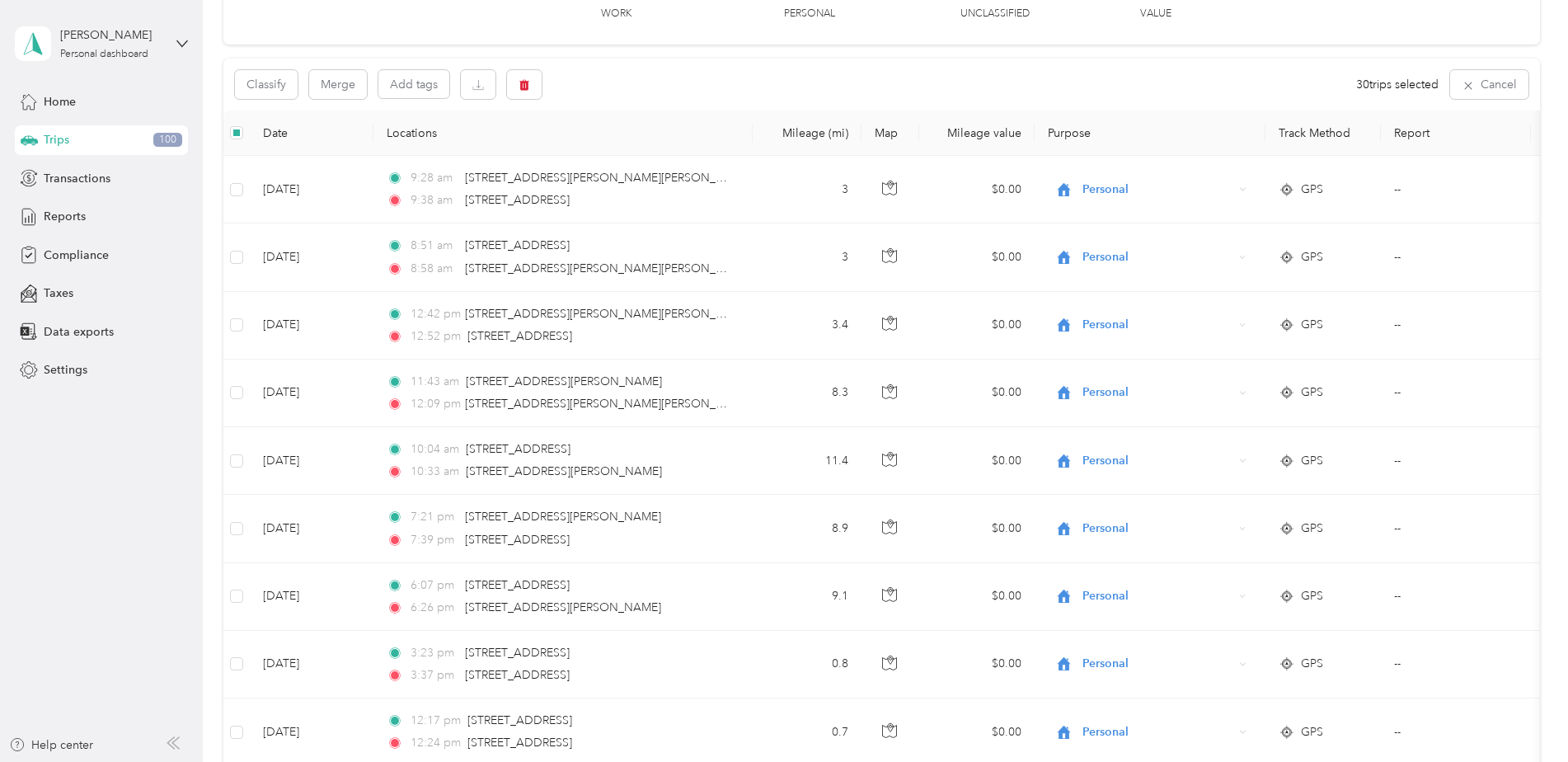
scroll to position [0, 0]
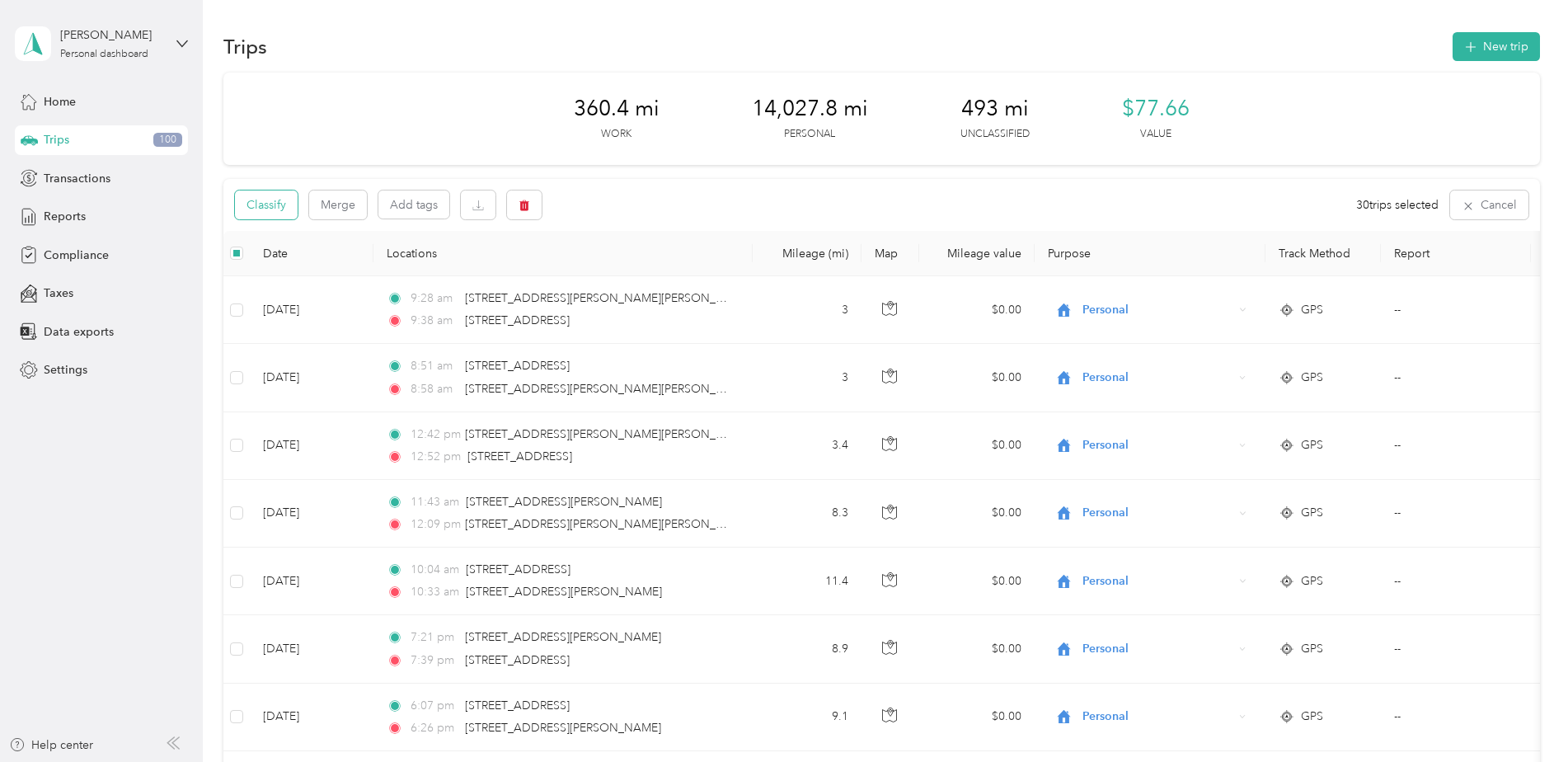
click at [270, 209] on button "Classify" at bounding box center [266, 205] width 63 height 29
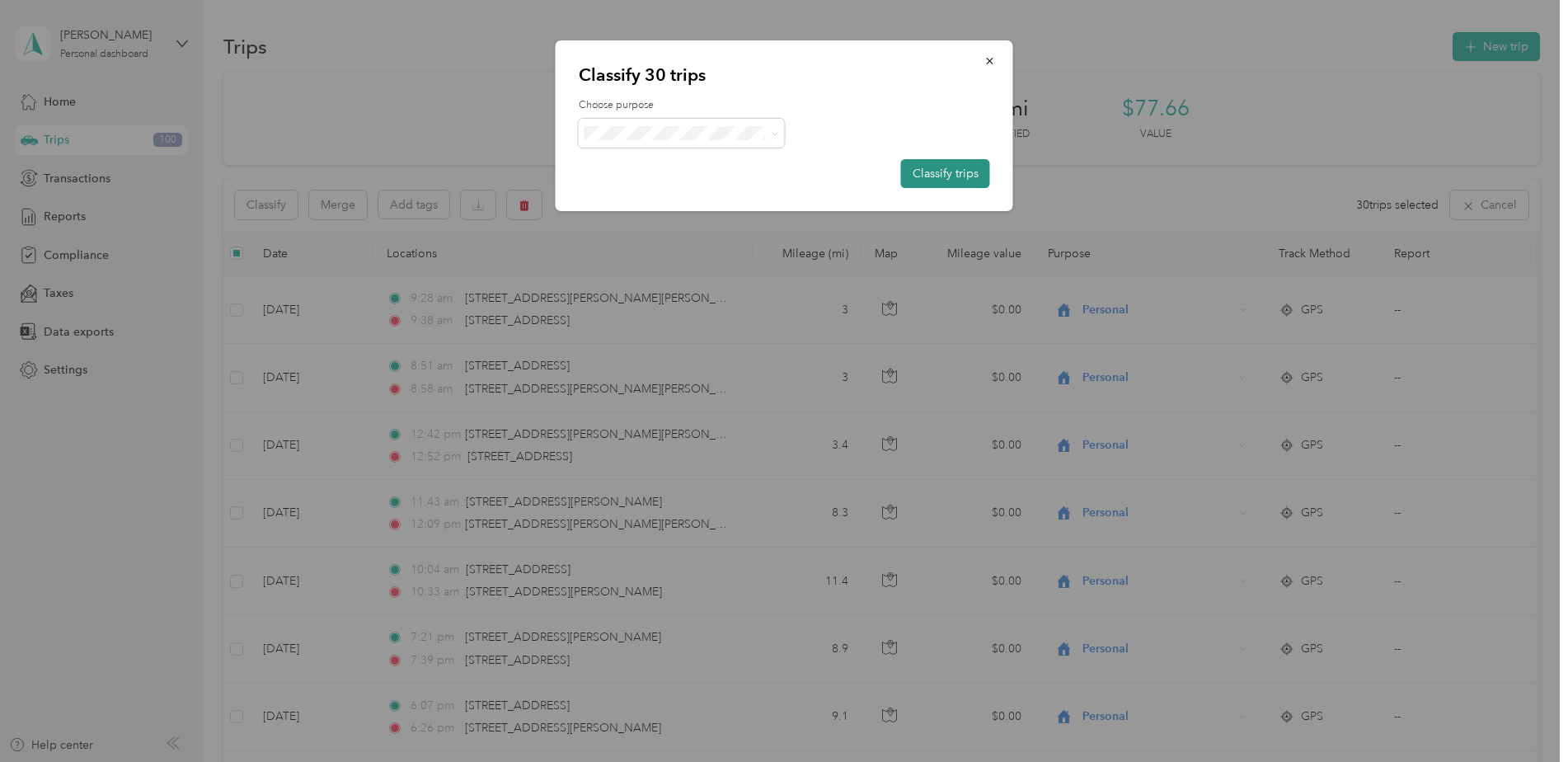
click at [928, 184] on button "Classify trips" at bounding box center [945, 174] width 89 height 29
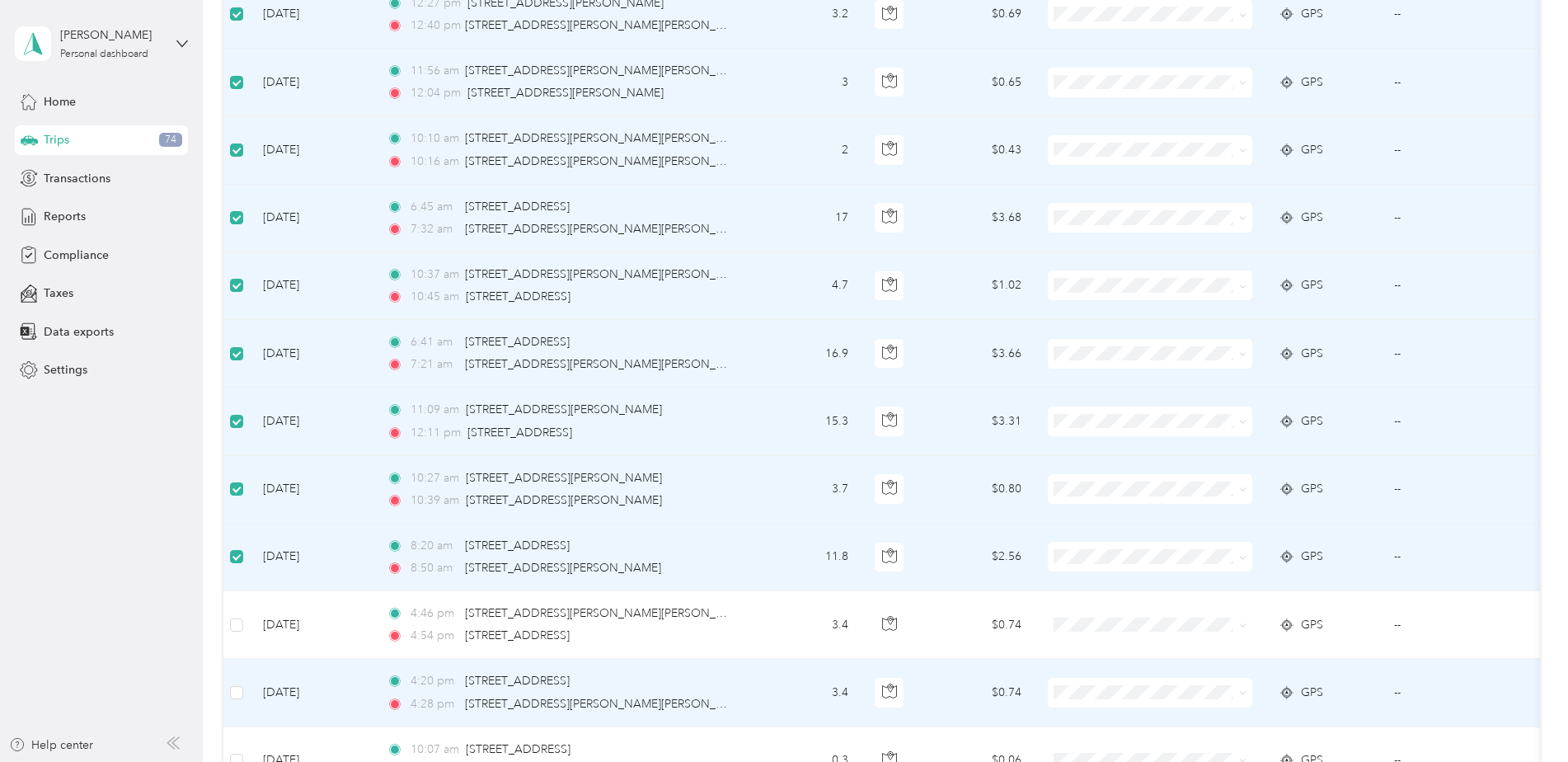
scroll to position [4915, 0]
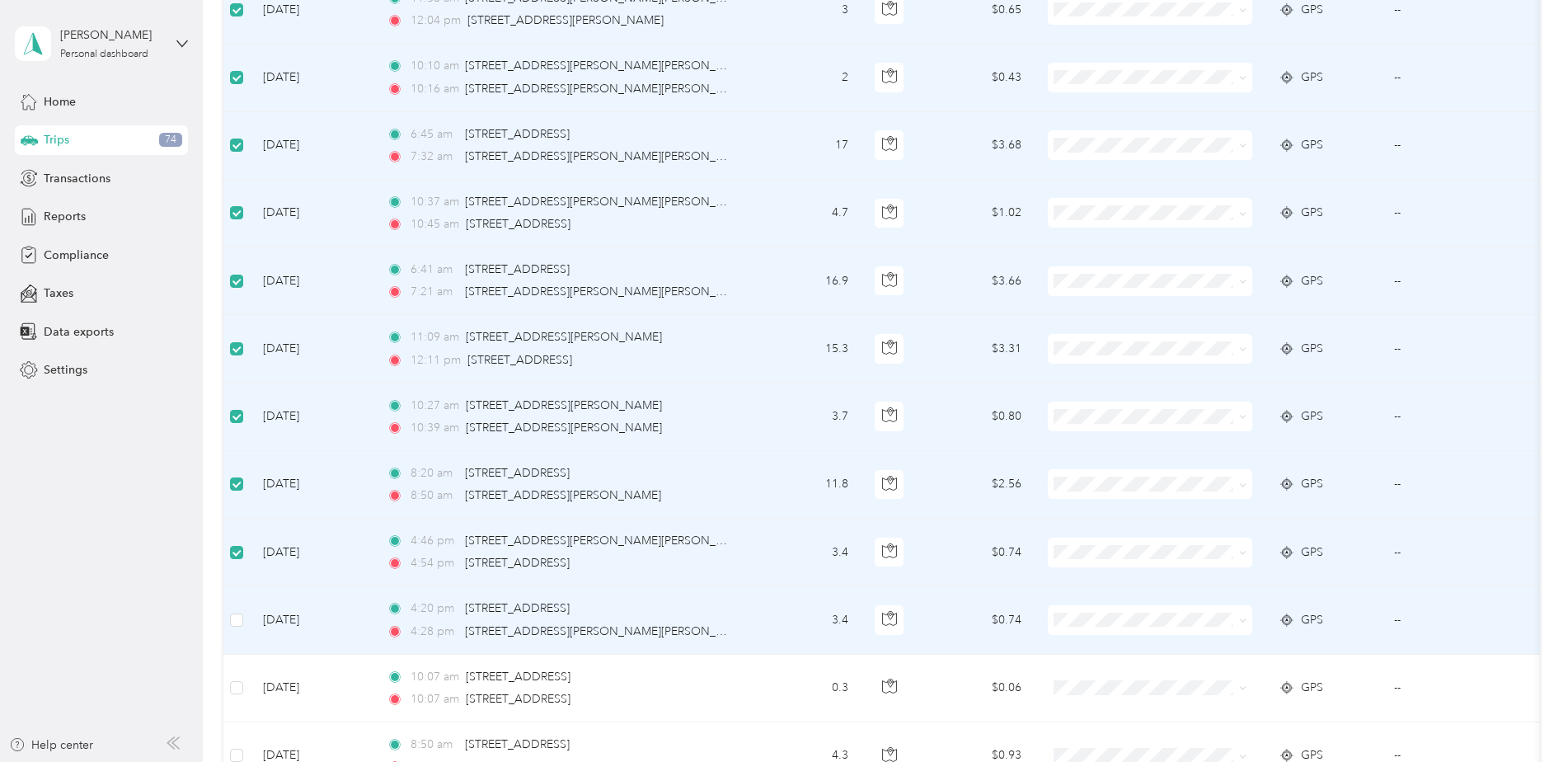
click at [244, 628] on td at bounding box center [237, 620] width 27 height 68
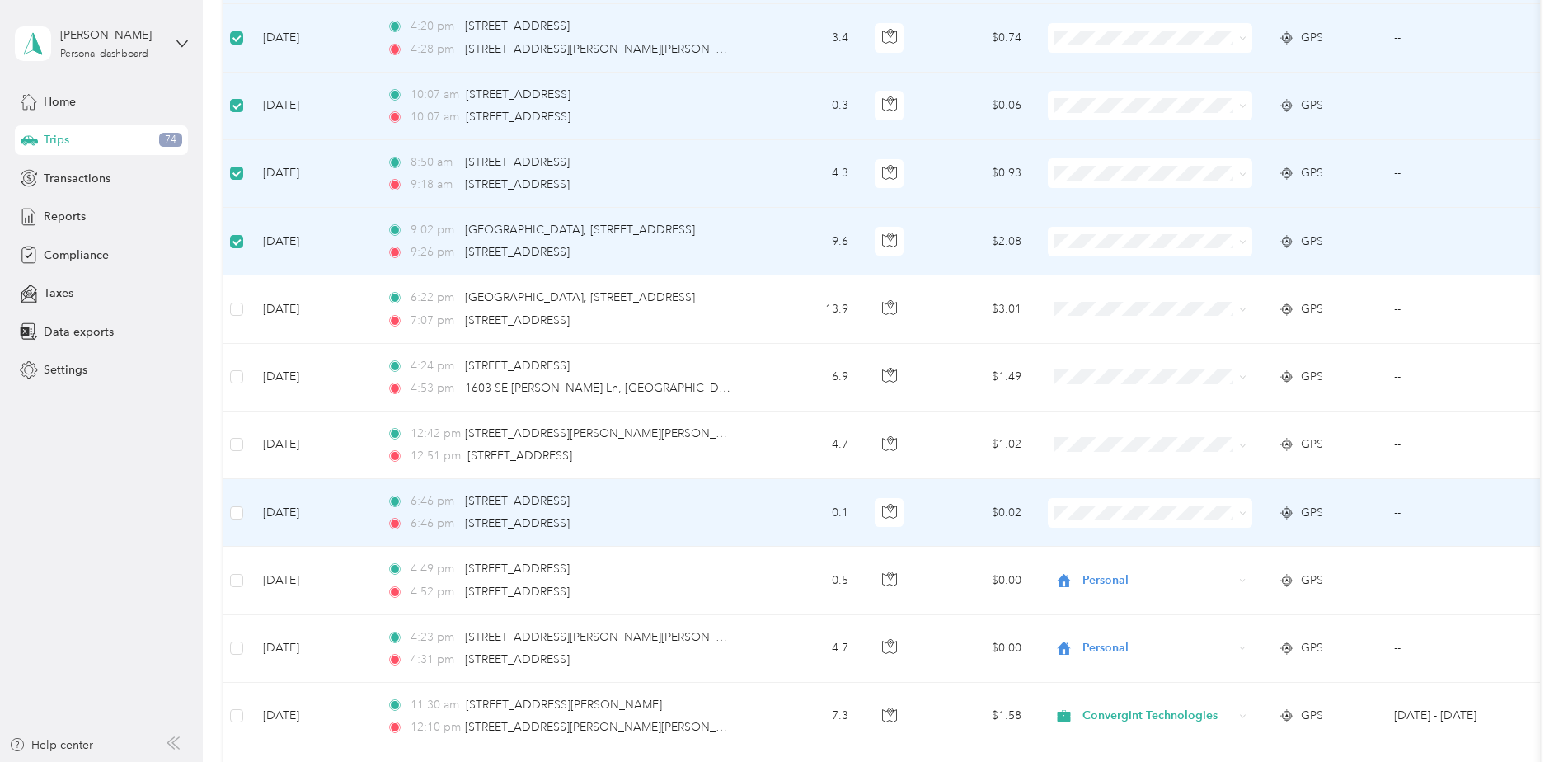
scroll to position [5519, 0]
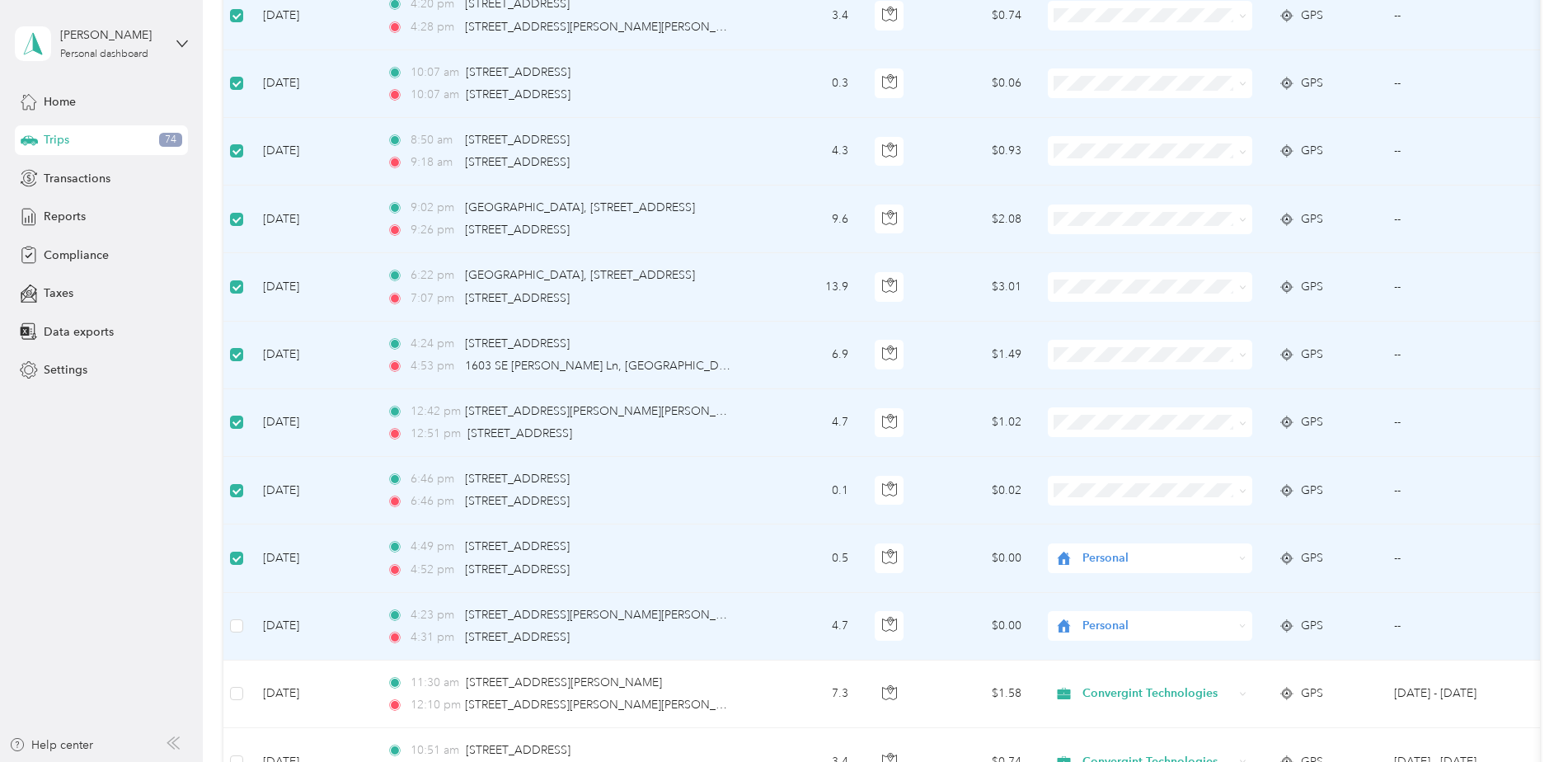
click at [248, 623] on td at bounding box center [237, 626] width 27 height 68
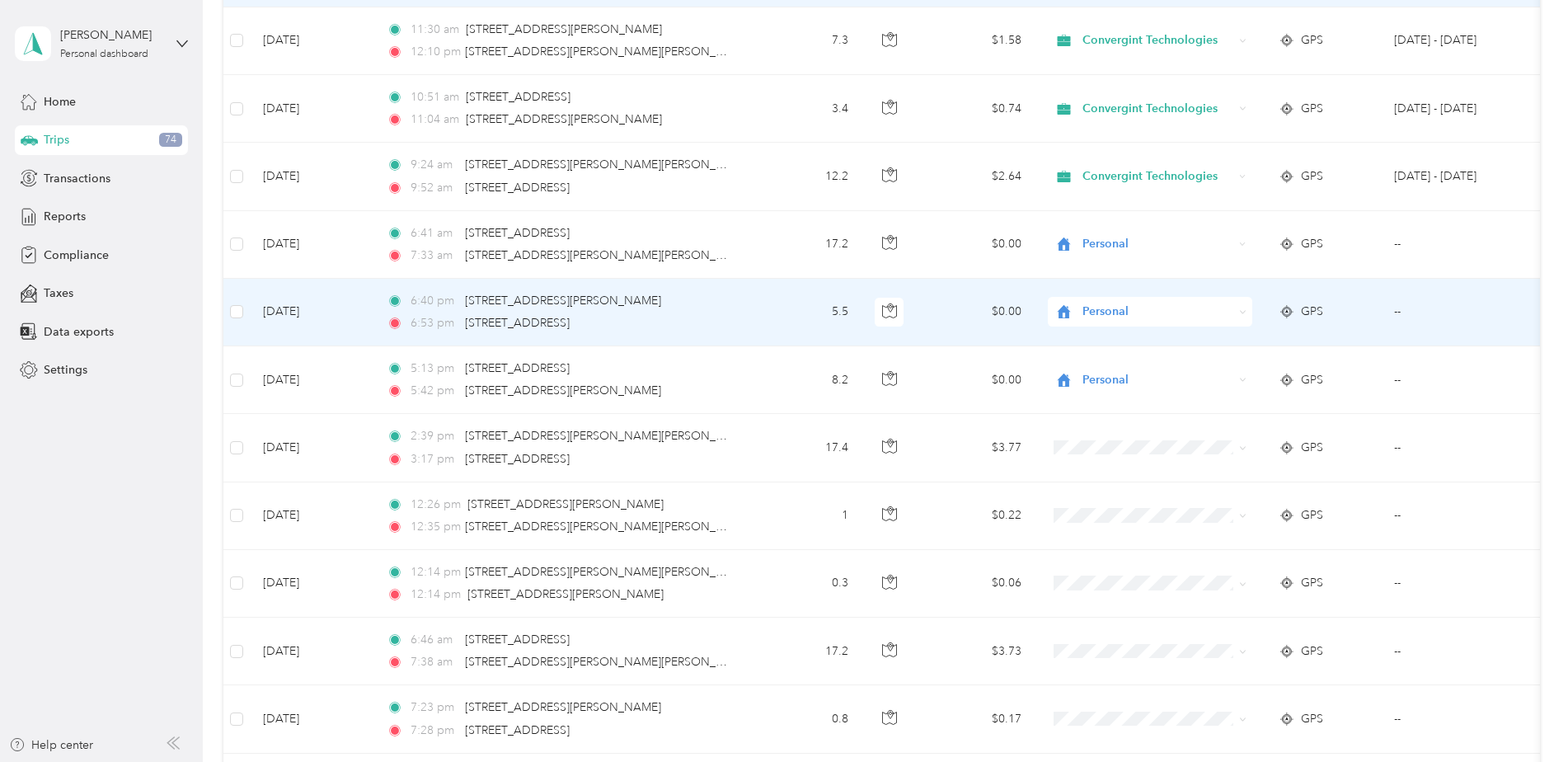
scroll to position [6179, 0]
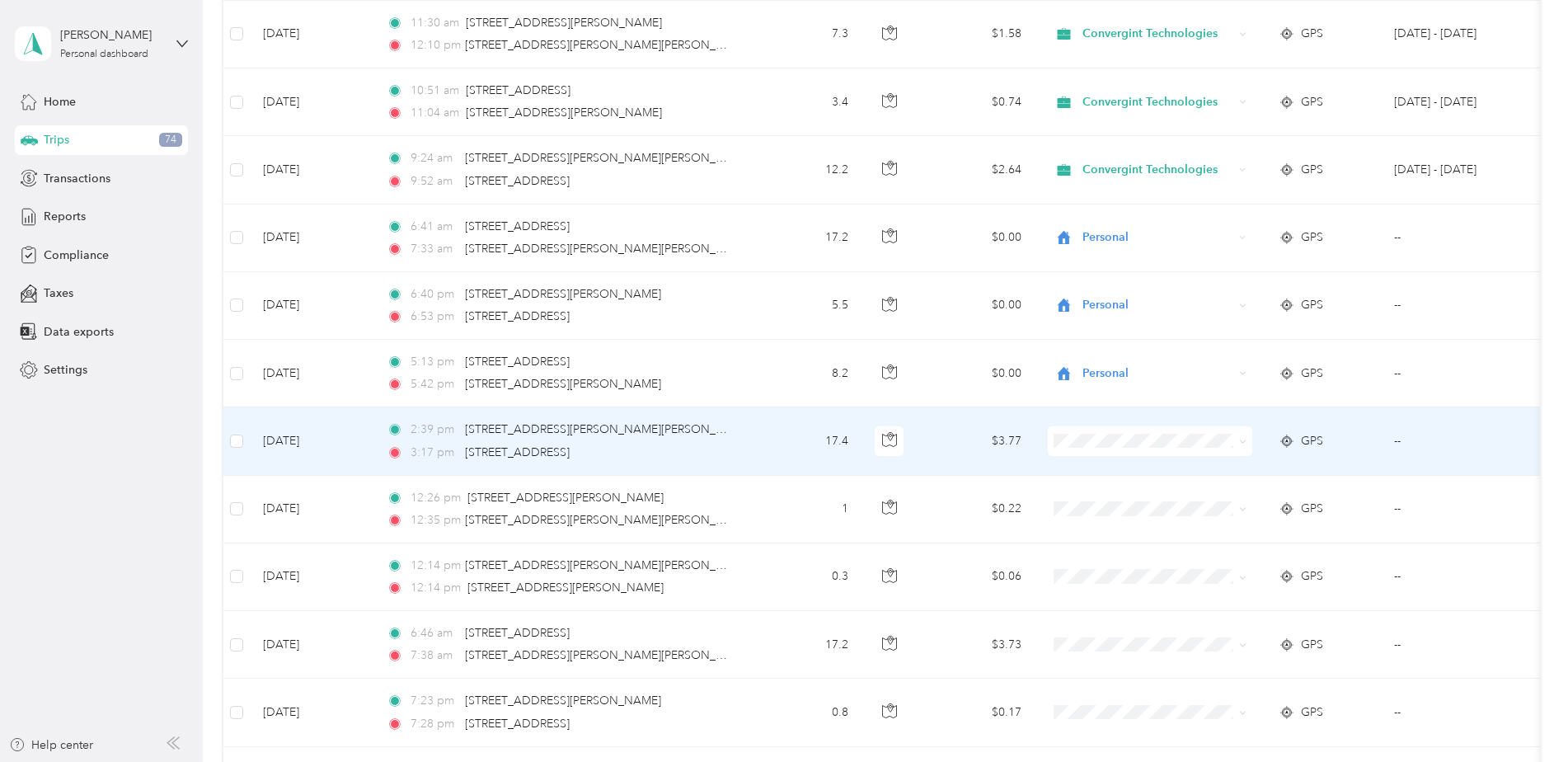
click at [236, 451] on td at bounding box center [237, 441] width 27 height 68
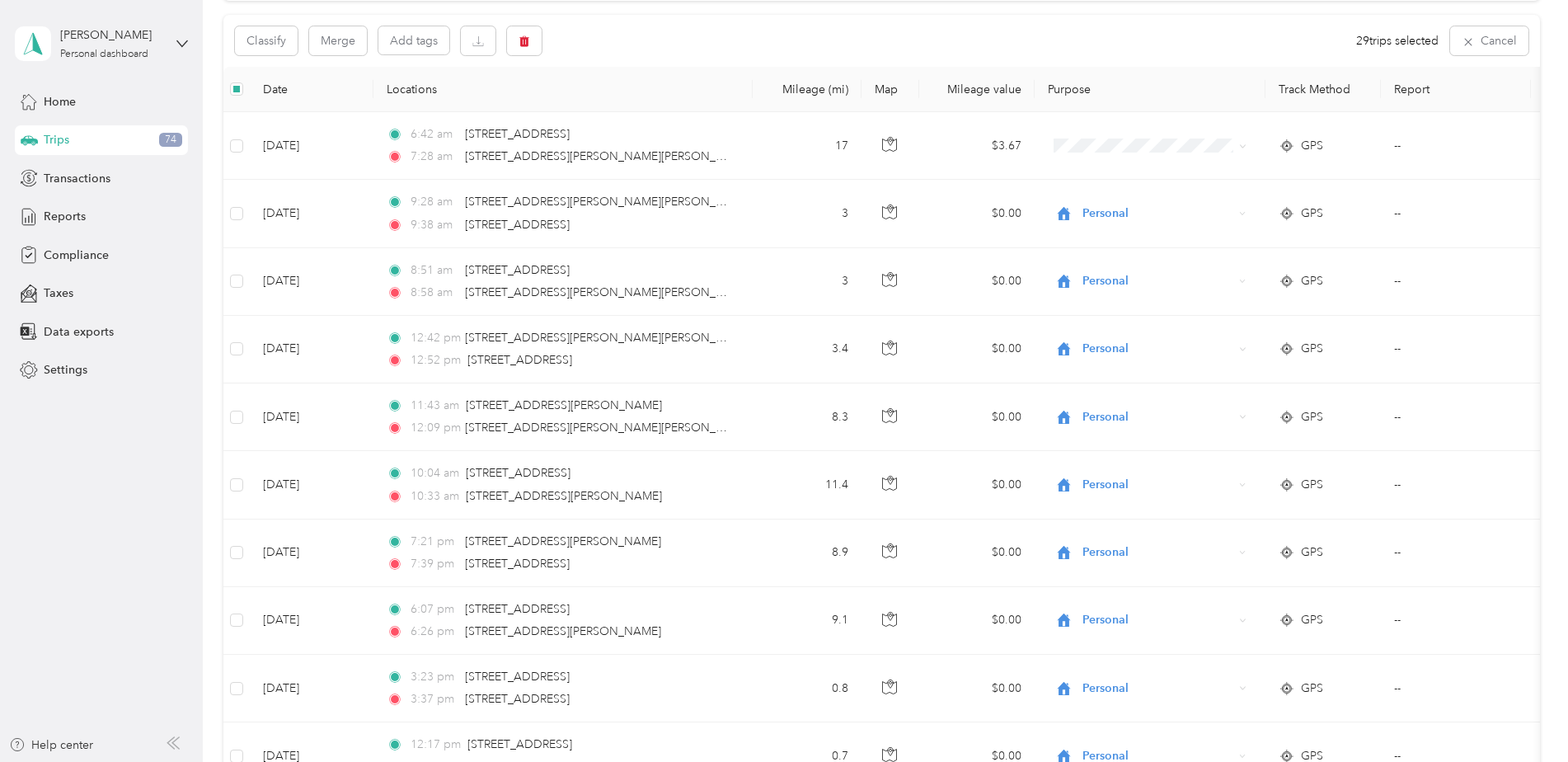
scroll to position [0, 0]
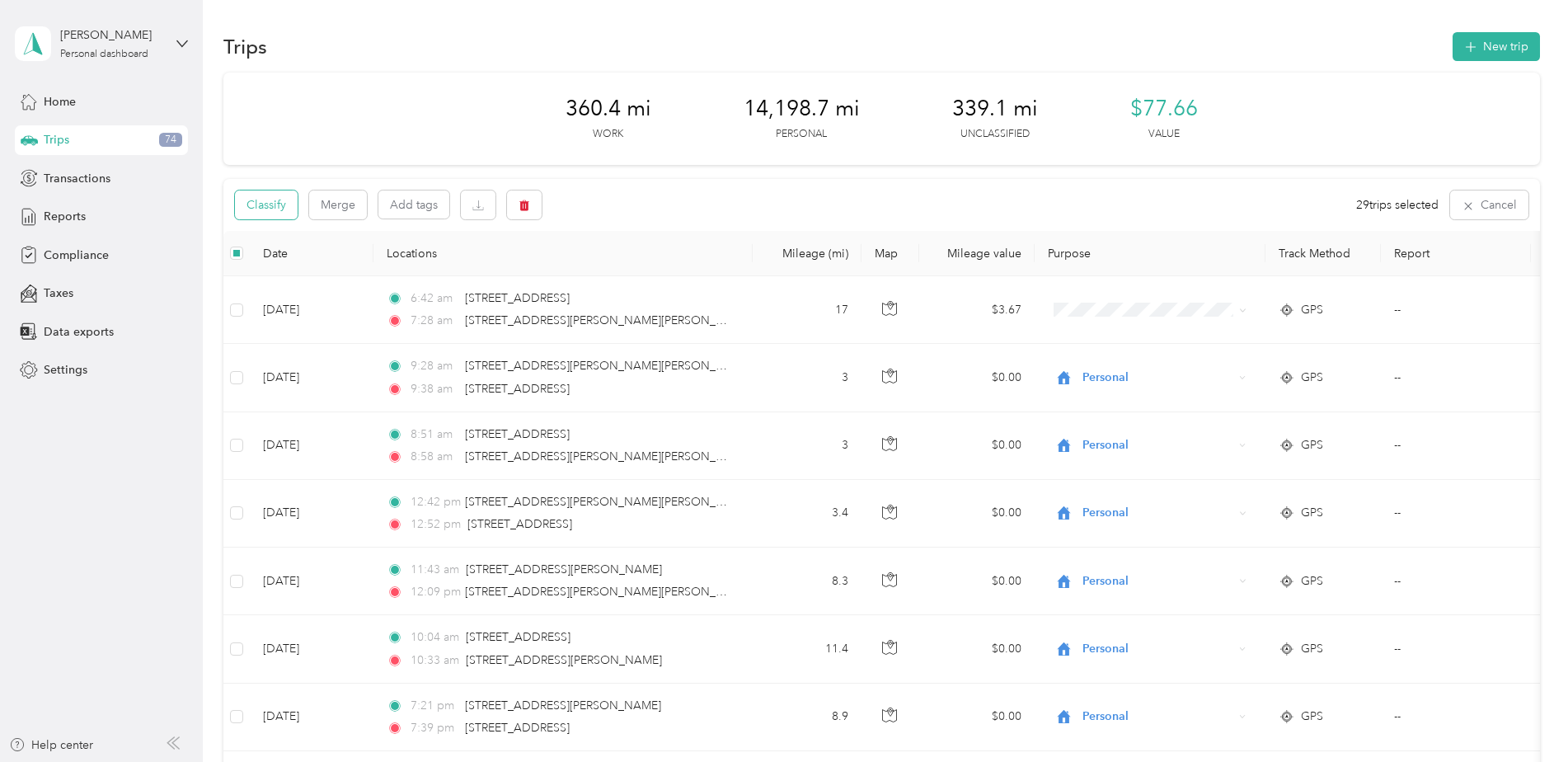
click at [264, 204] on button "Classify" at bounding box center [266, 205] width 63 height 29
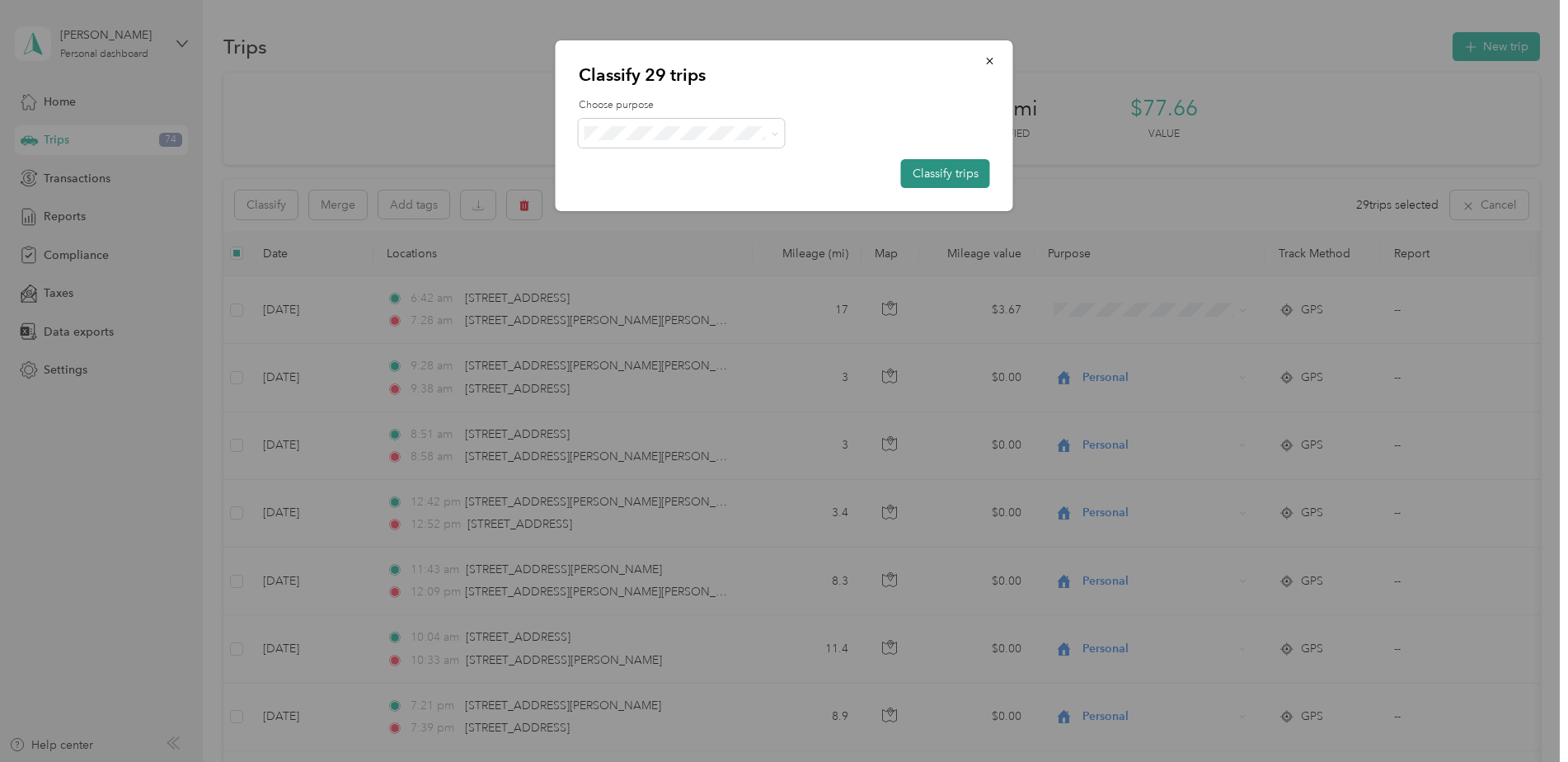
click at [941, 182] on button "Classify trips" at bounding box center [945, 174] width 89 height 29
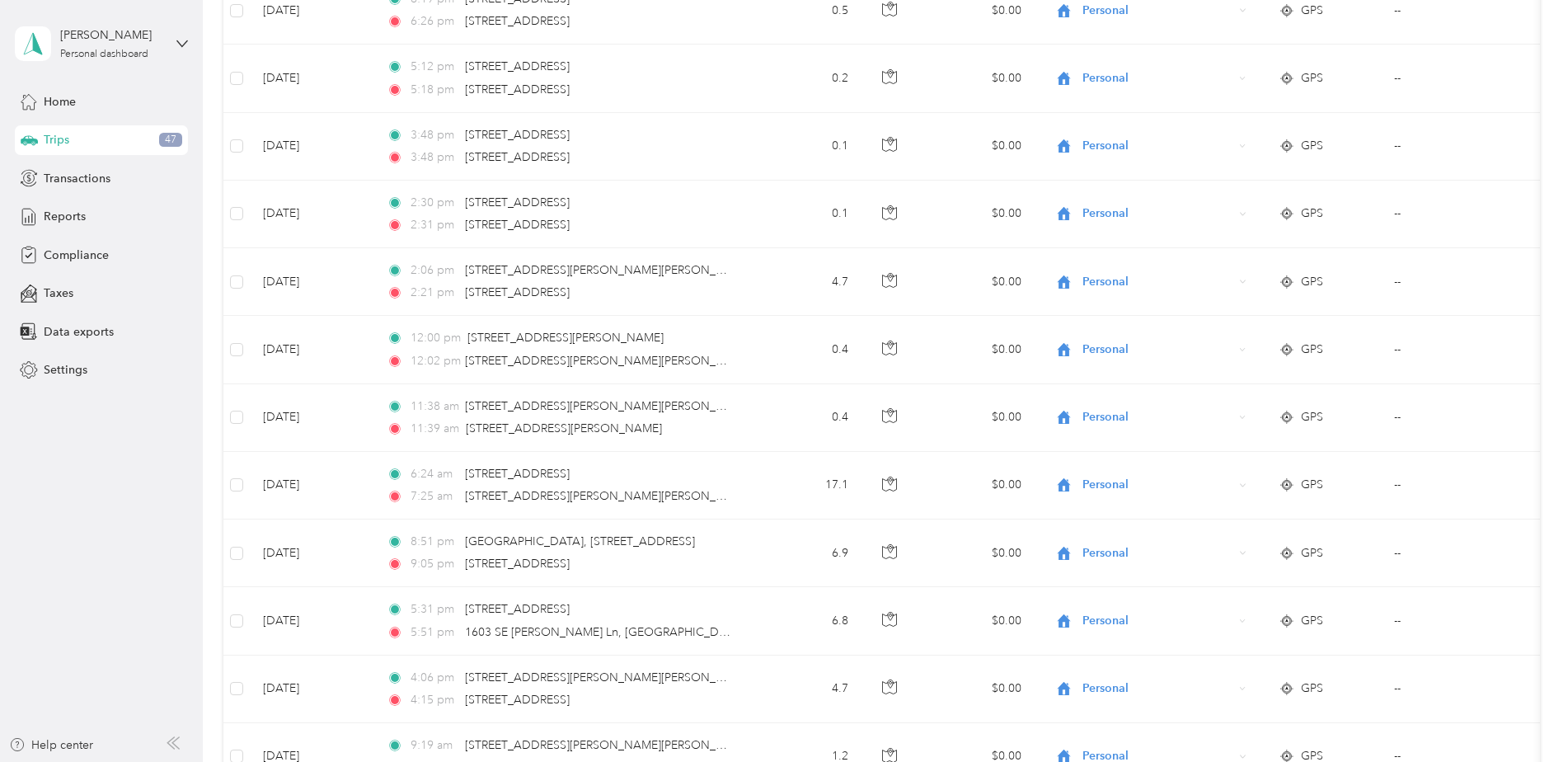
scroll to position [6600, 0]
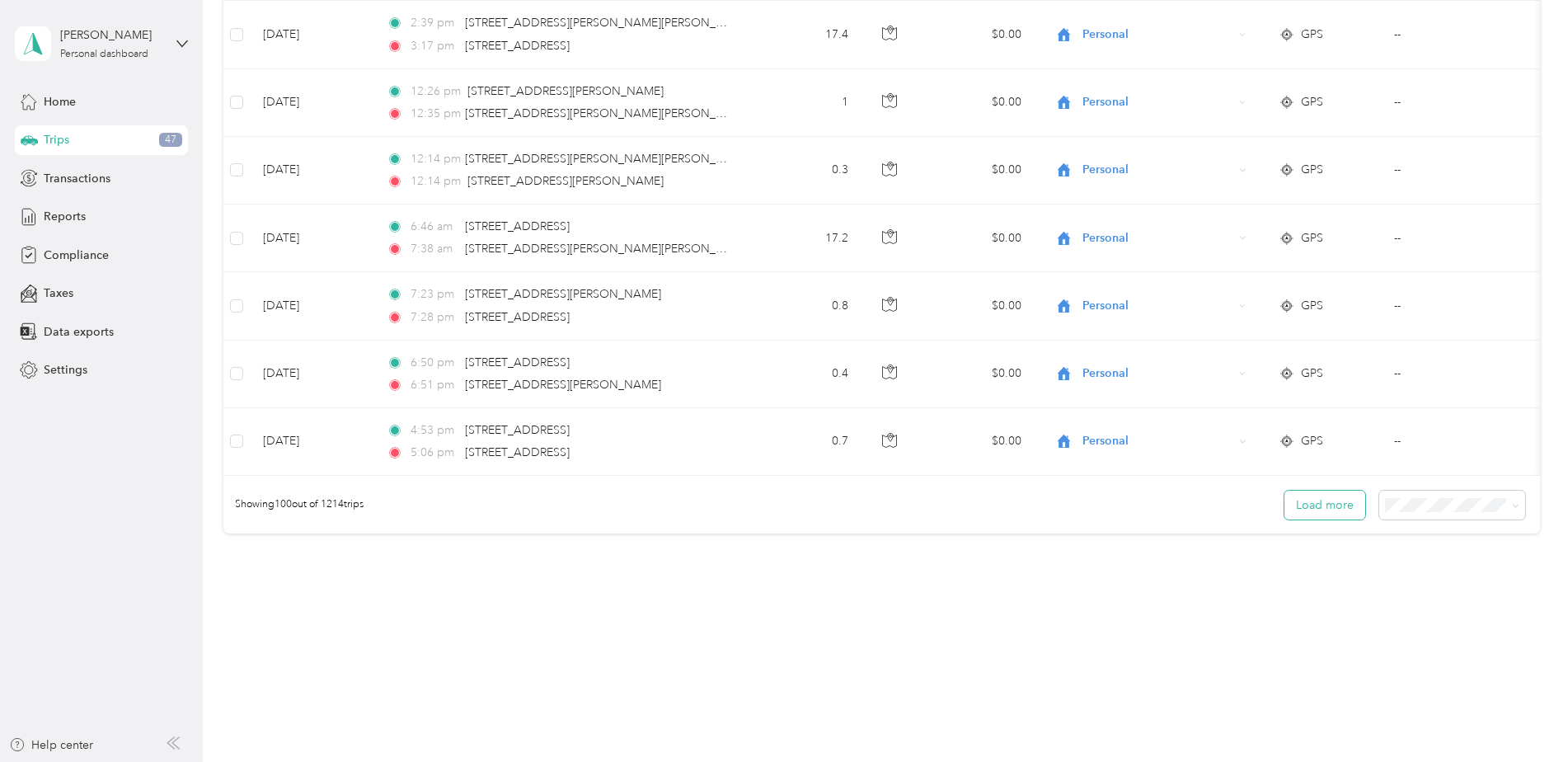
click at [1328, 501] on button "Load more" at bounding box center [1325, 505] width 81 height 29
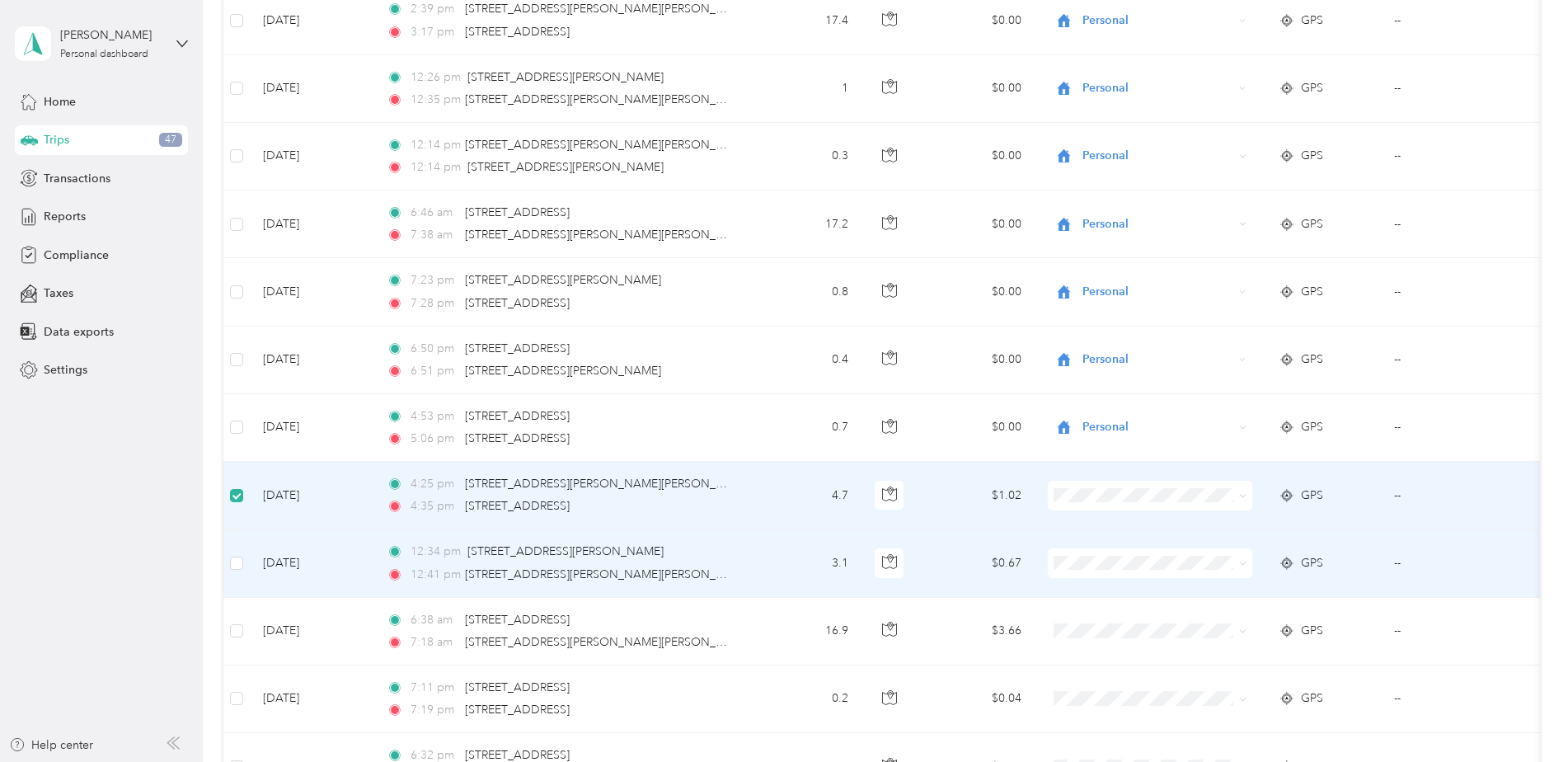
scroll to position [6598, 0]
click at [239, 578] on td at bounding box center [237, 564] width 27 height 68
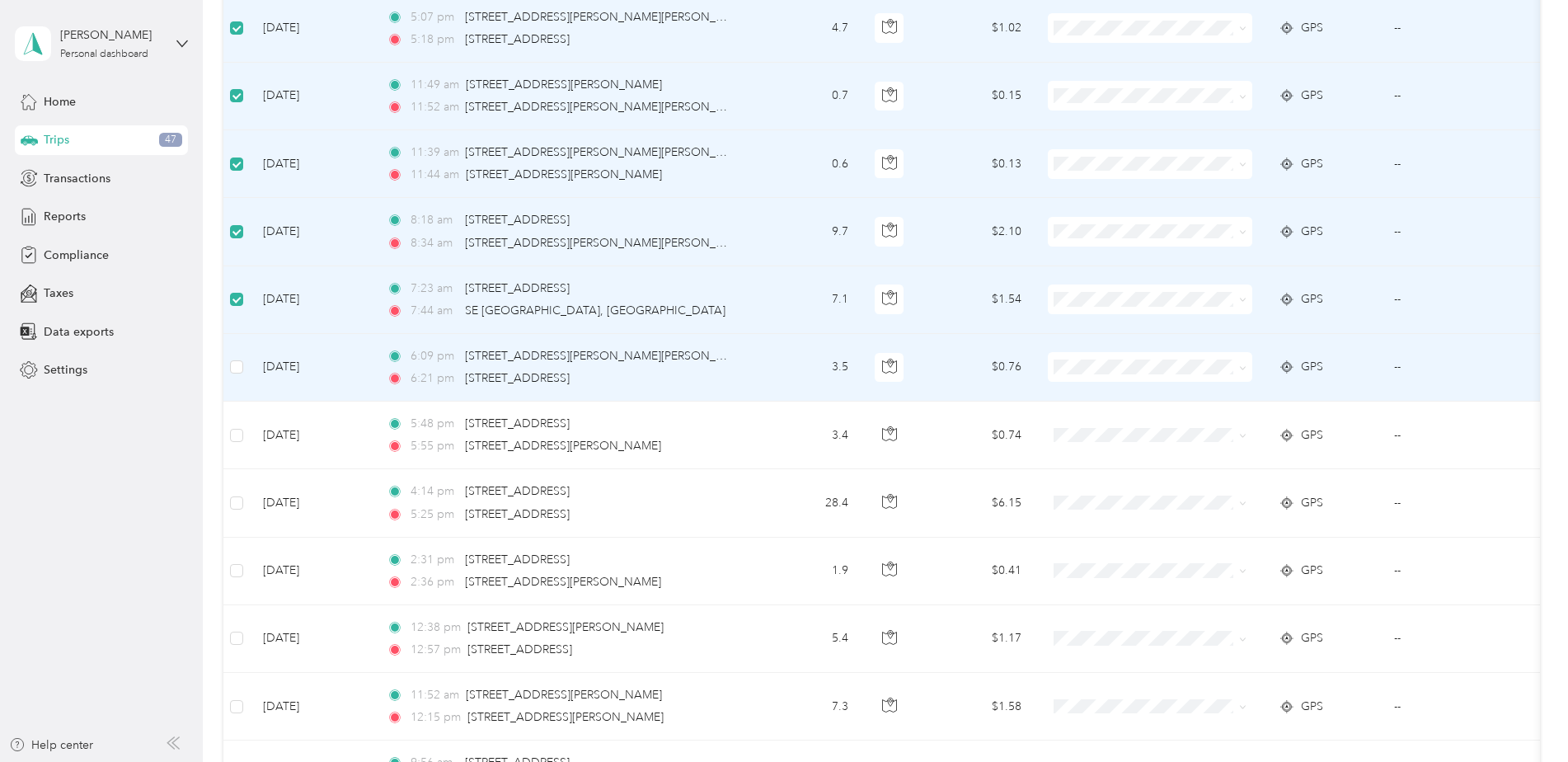
scroll to position [7479, 0]
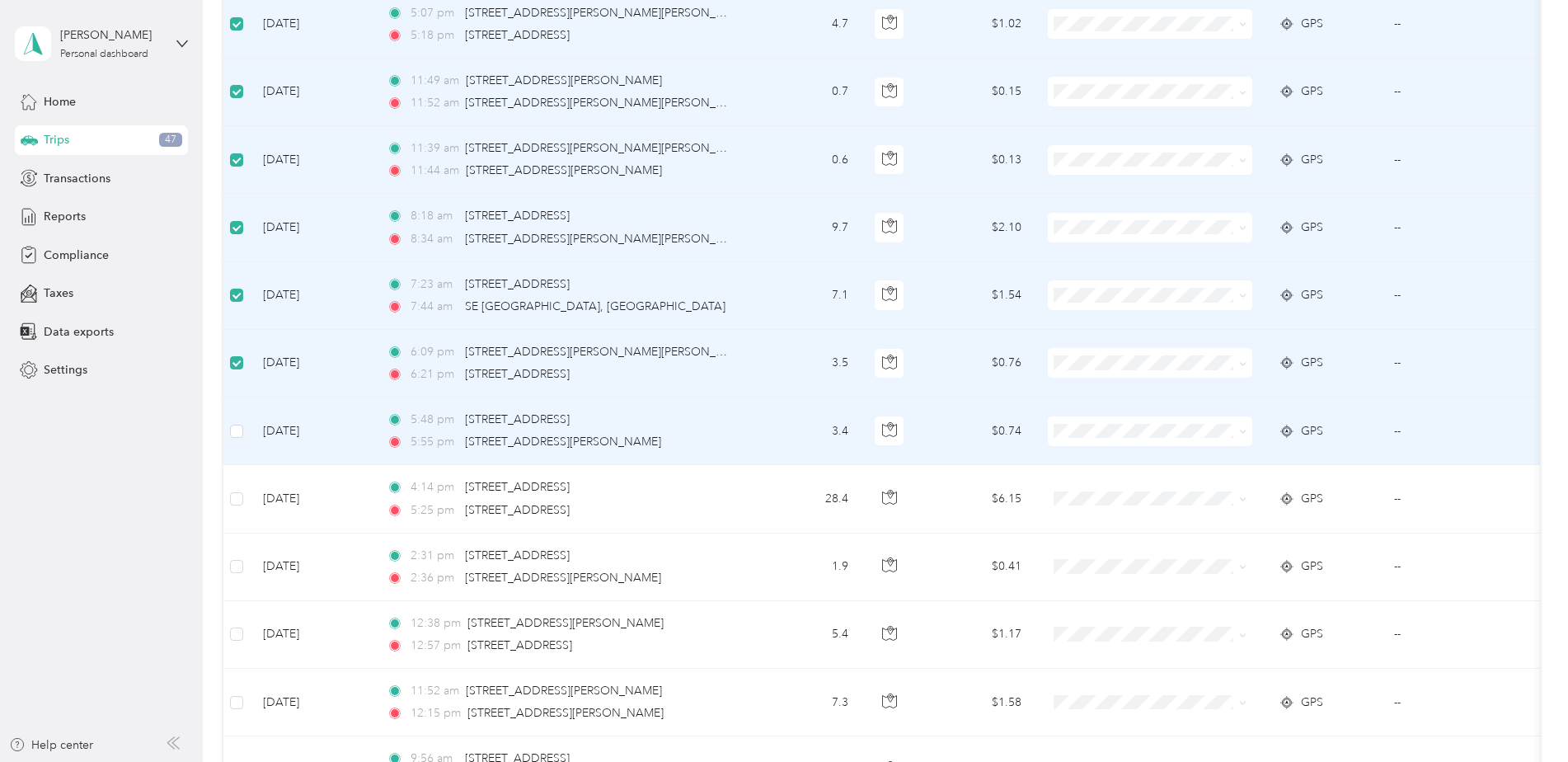
click at [231, 416] on td at bounding box center [237, 431] width 27 height 68
click at [244, 433] on td at bounding box center [237, 431] width 27 height 68
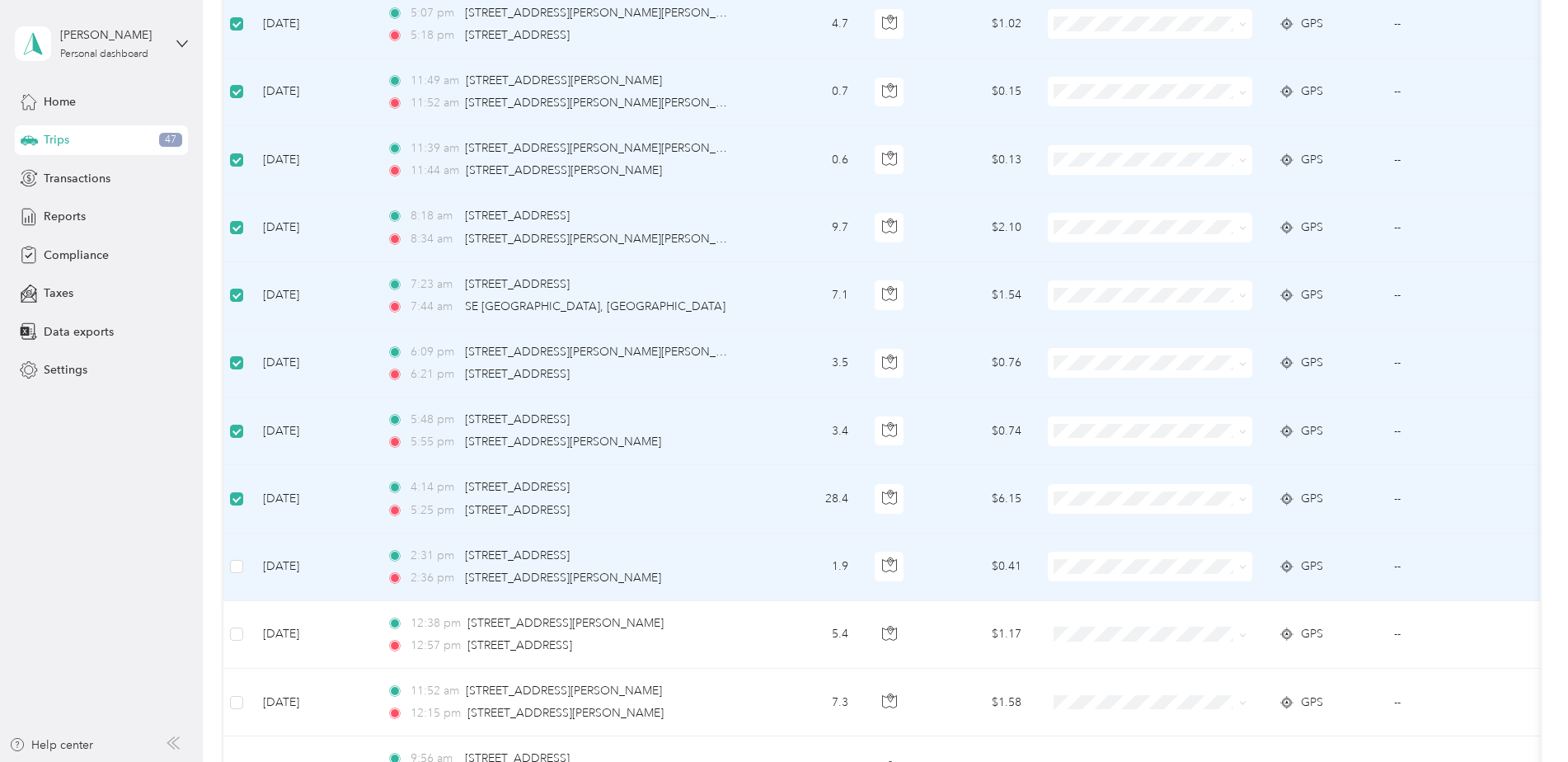
click at [243, 567] on td at bounding box center [237, 567] width 27 height 68
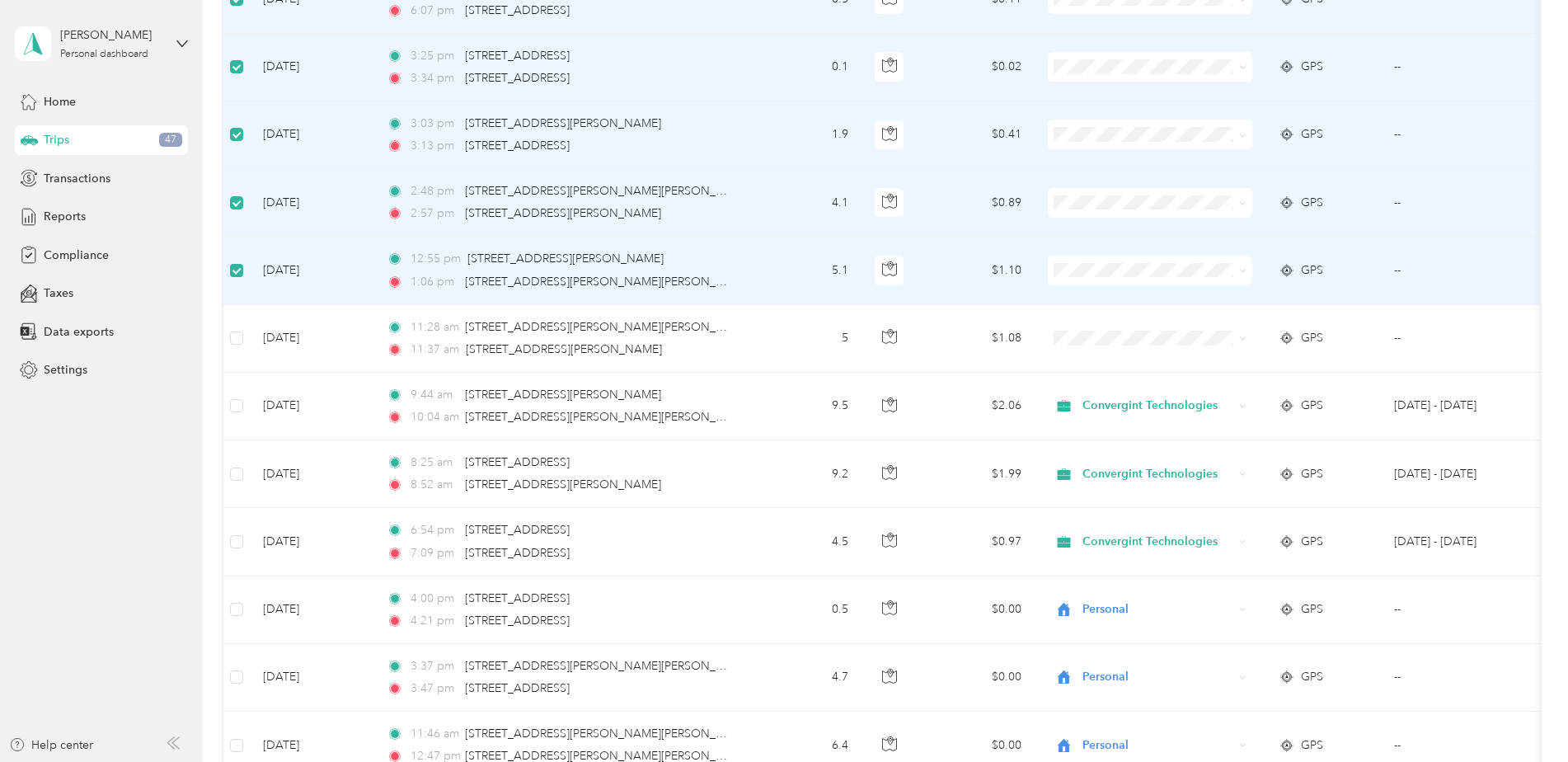
scroll to position [8523, 0]
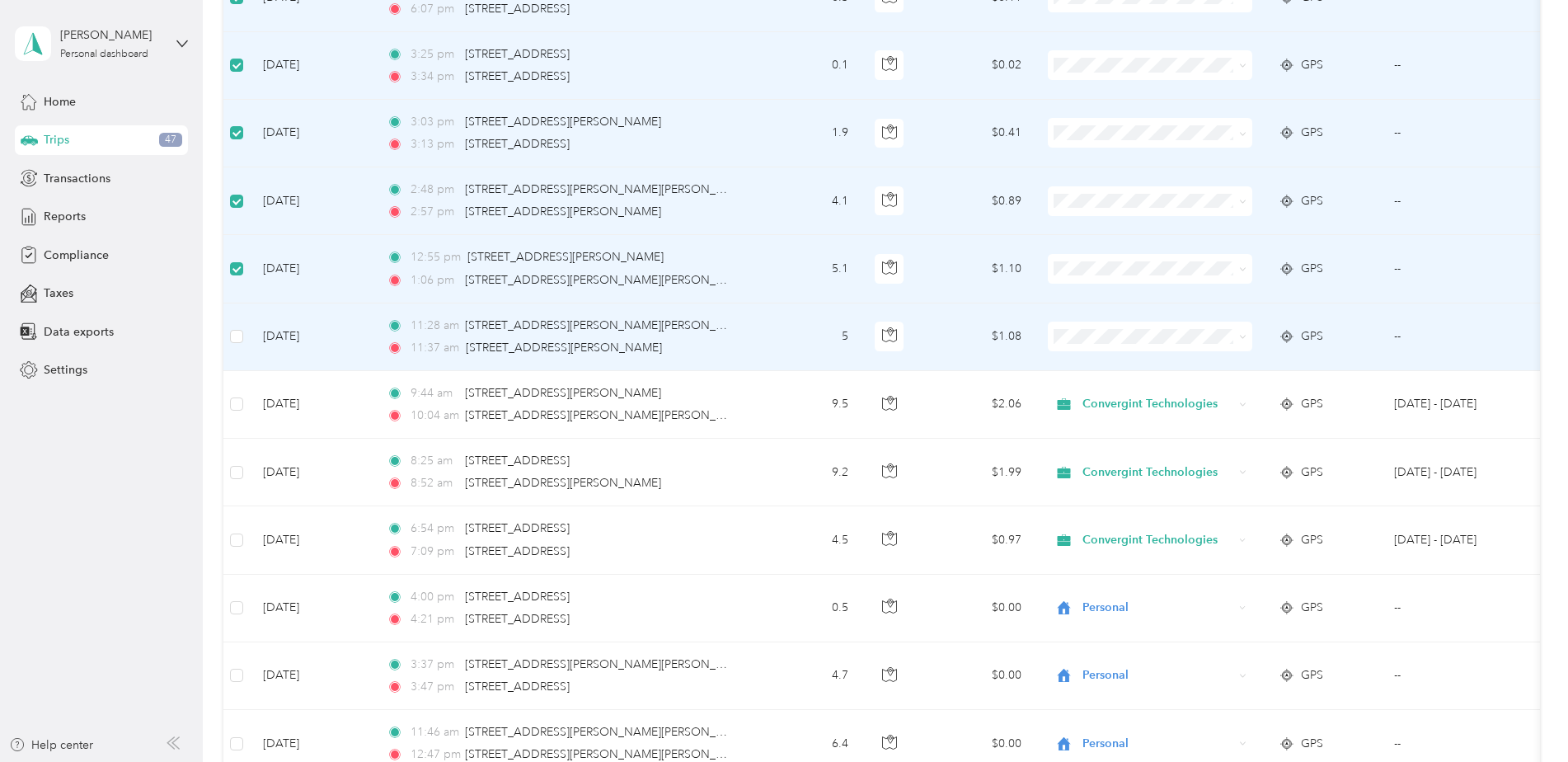
click at [245, 343] on td at bounding box center [237, 337] width 27 height 68
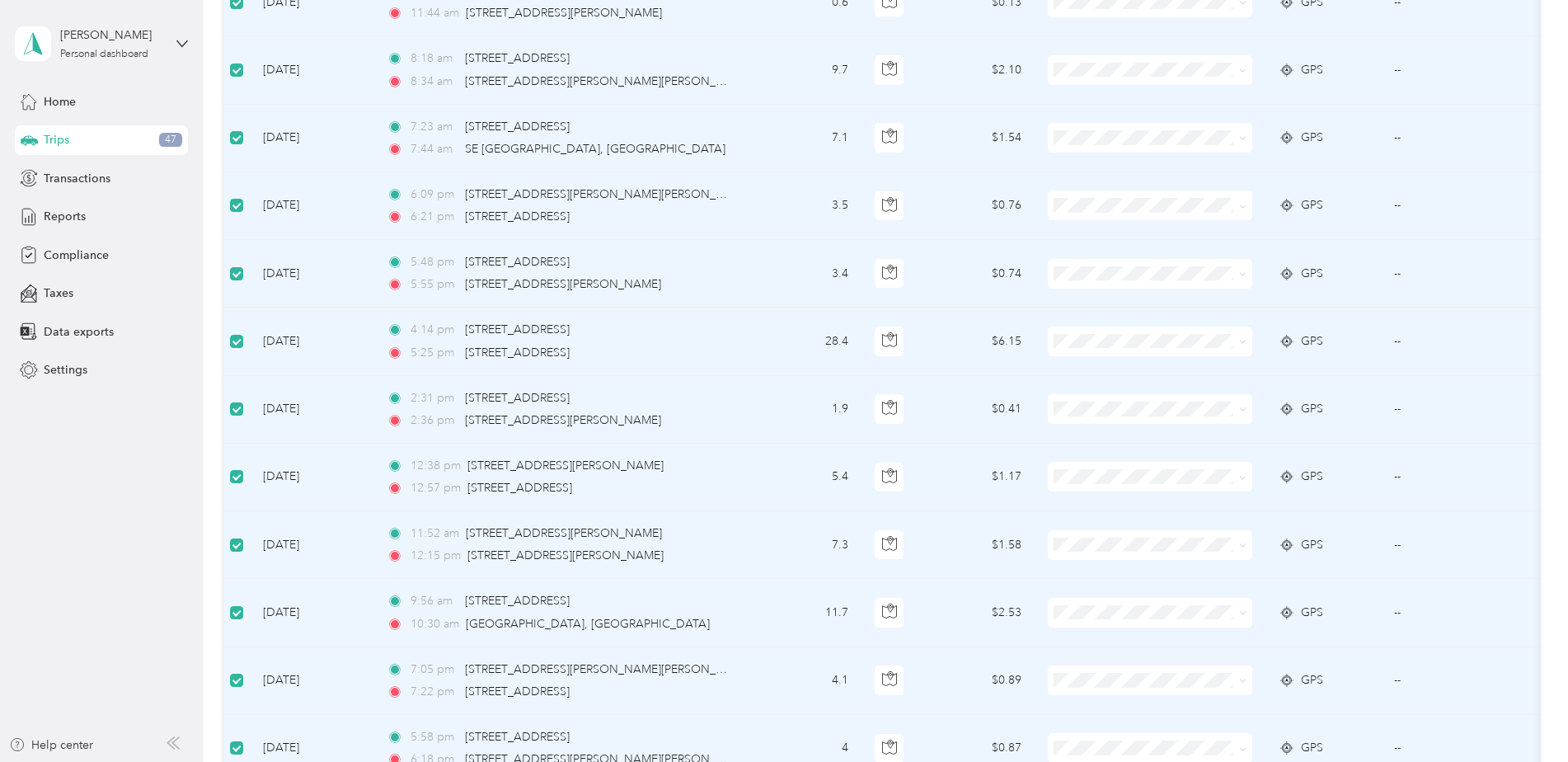
scroll to position [0, 0]
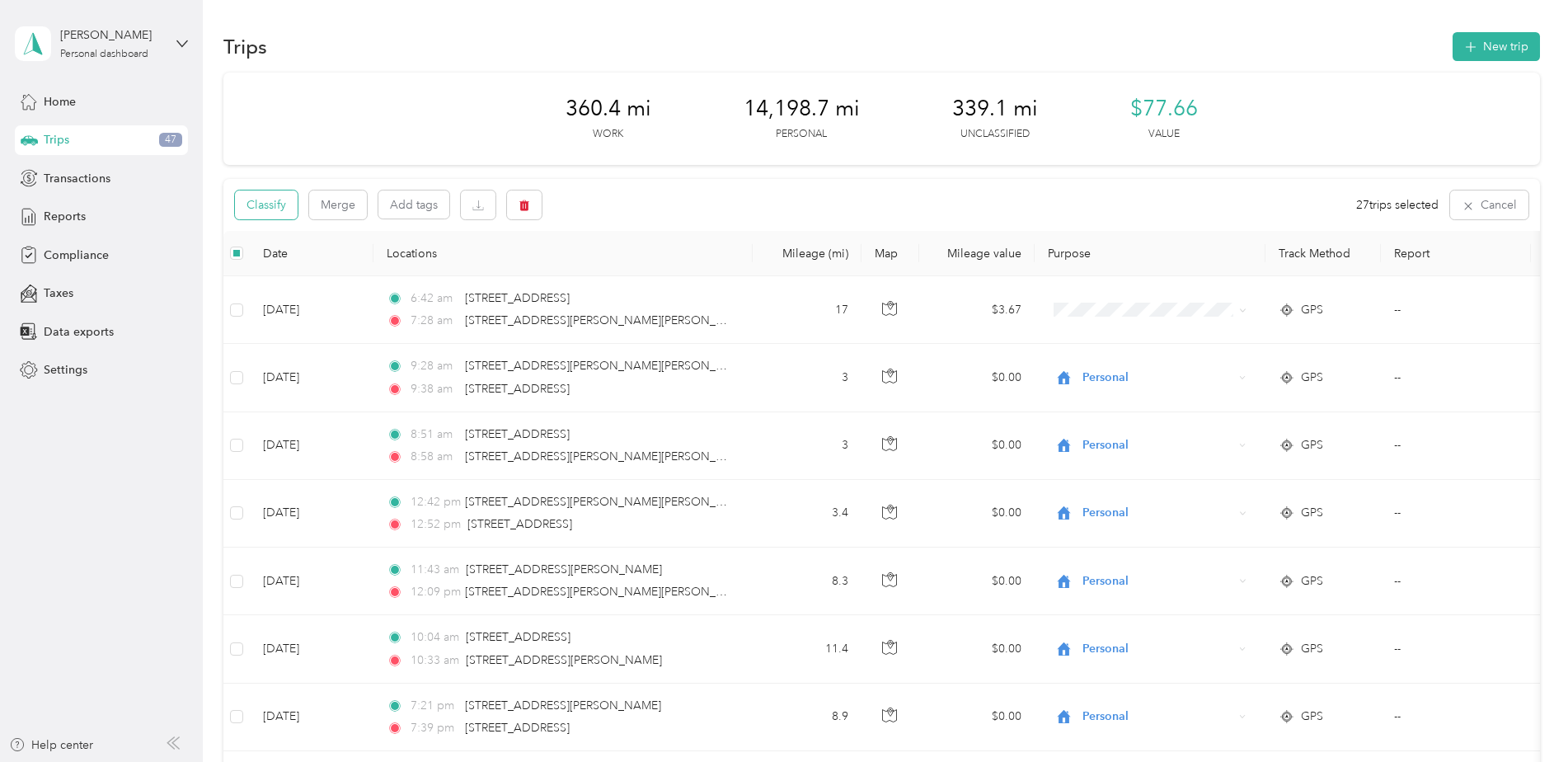
click at [278, 210] on button "Classify" at bounding box center [266, 205] width 63 height 29
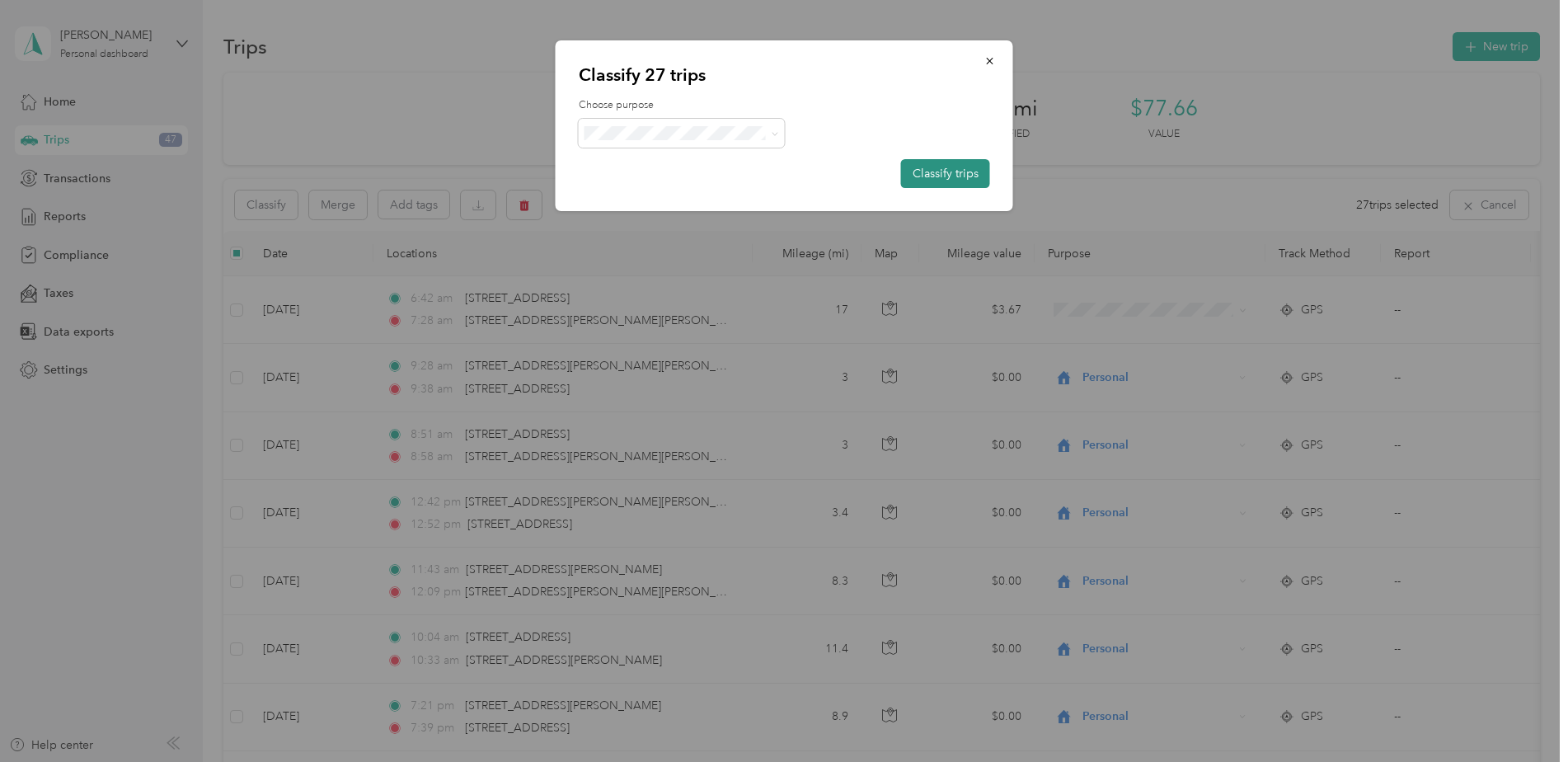
click at [925, 173] on button "Classify trips" at bounding box center [945, 174] width 89 height 29
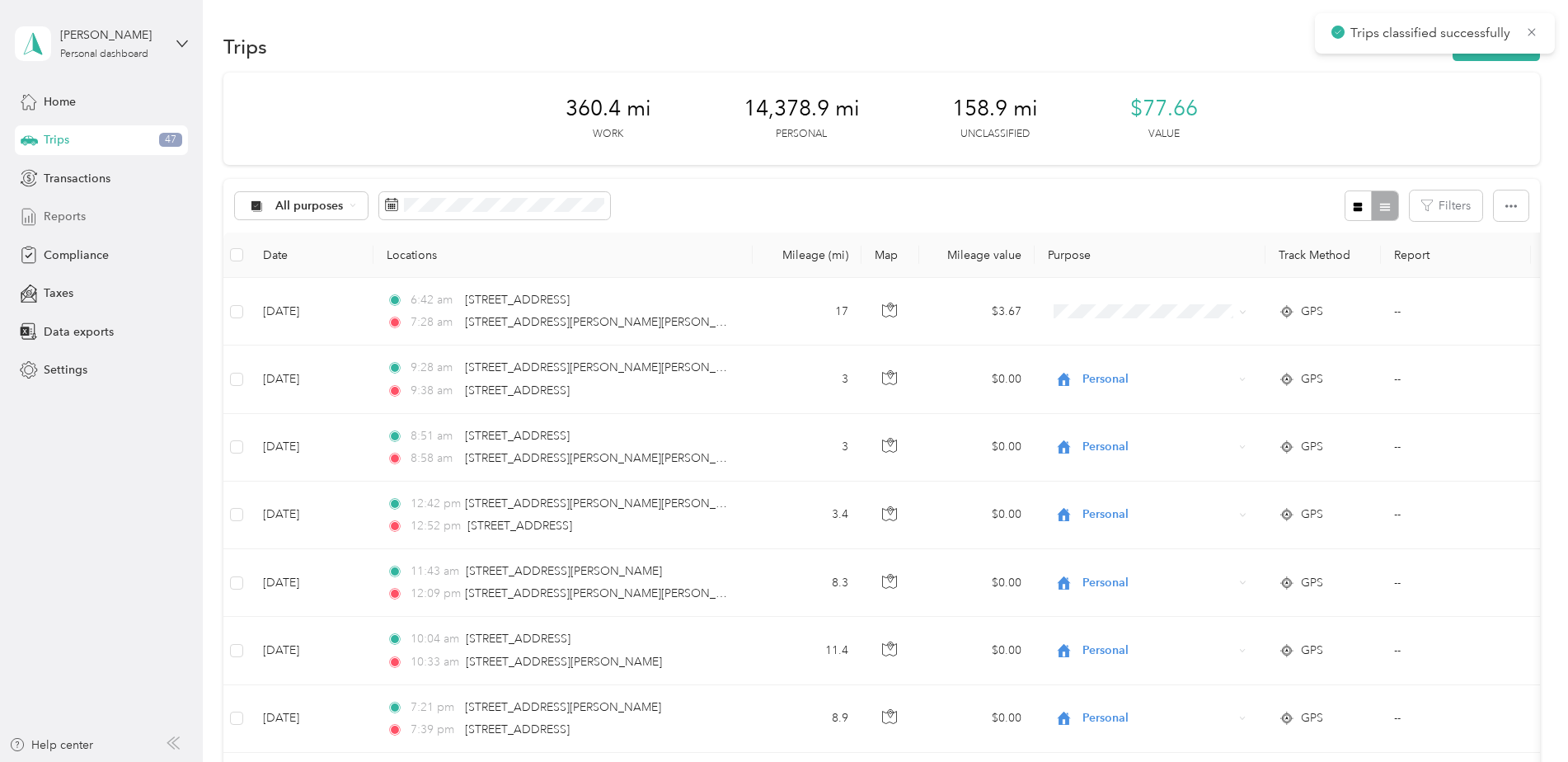
click at [80, 220] on span "Reports" at bounding box center [65, 217] width 42 height 17
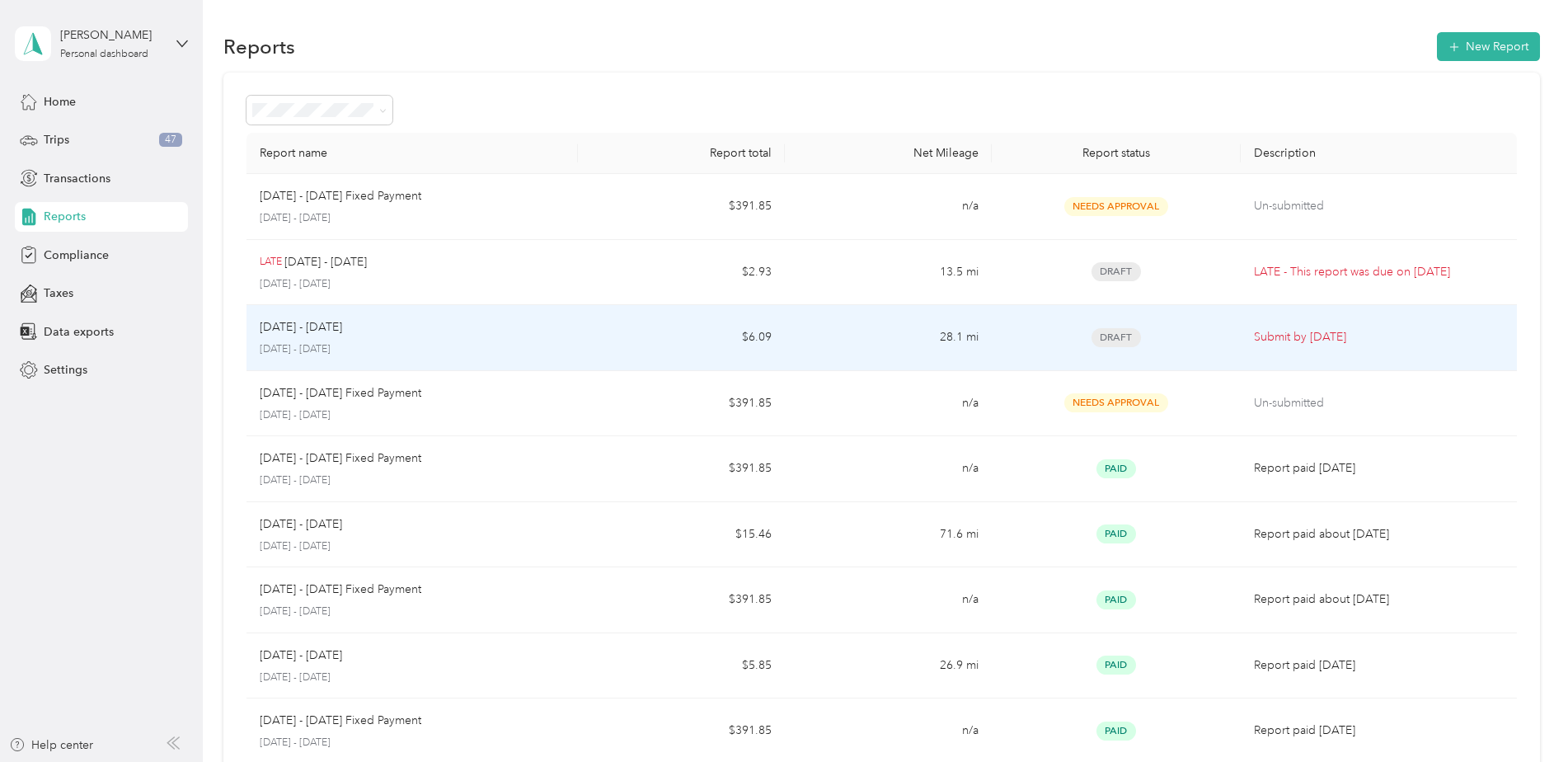
click at [867, 344] on td "28.1 mi" at bounding box center [889, 338] width 207 height 66
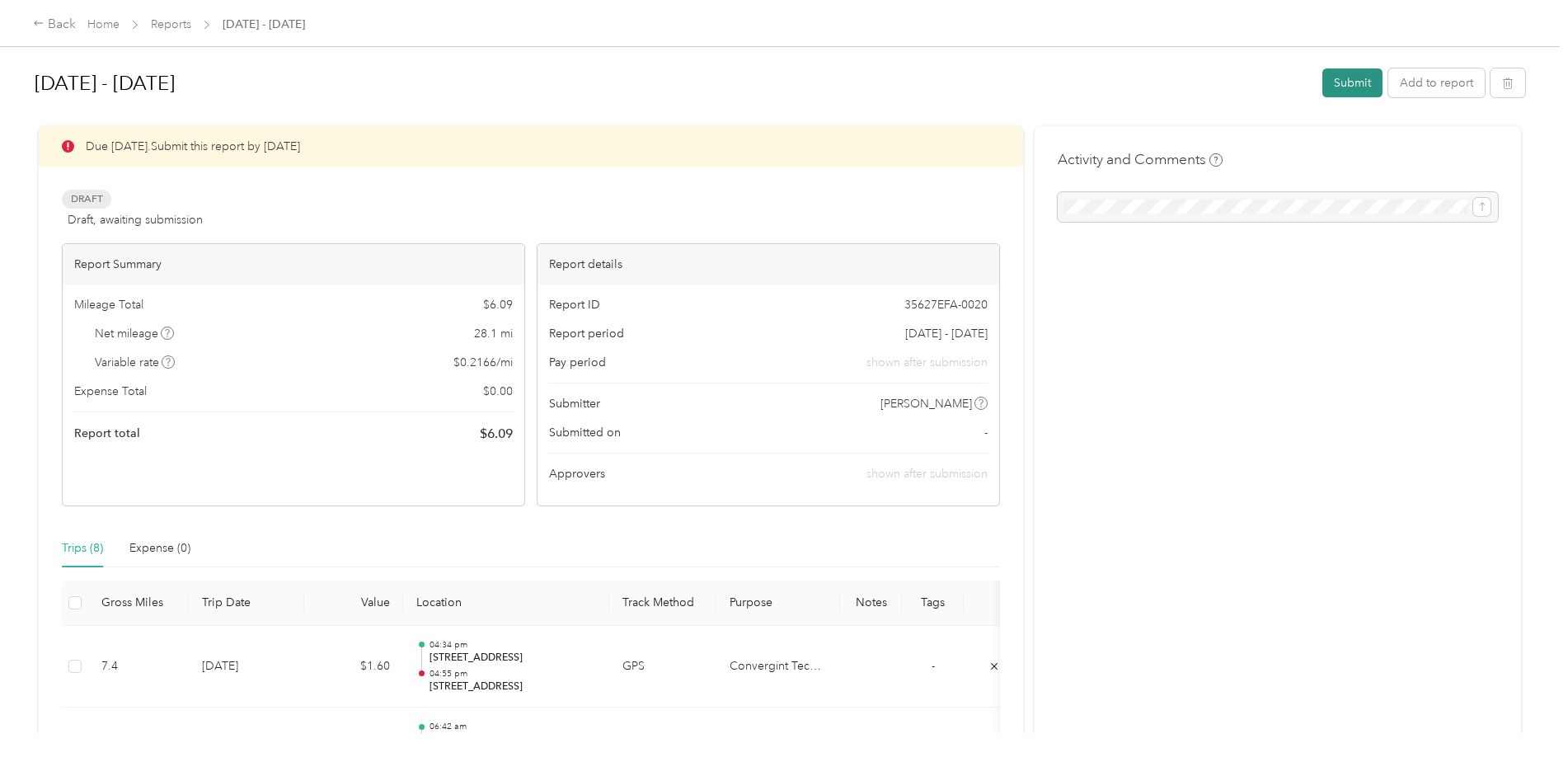
click at [1344, 75] on button "Submit" at bounding box center [1352, 83] width 60 height 29
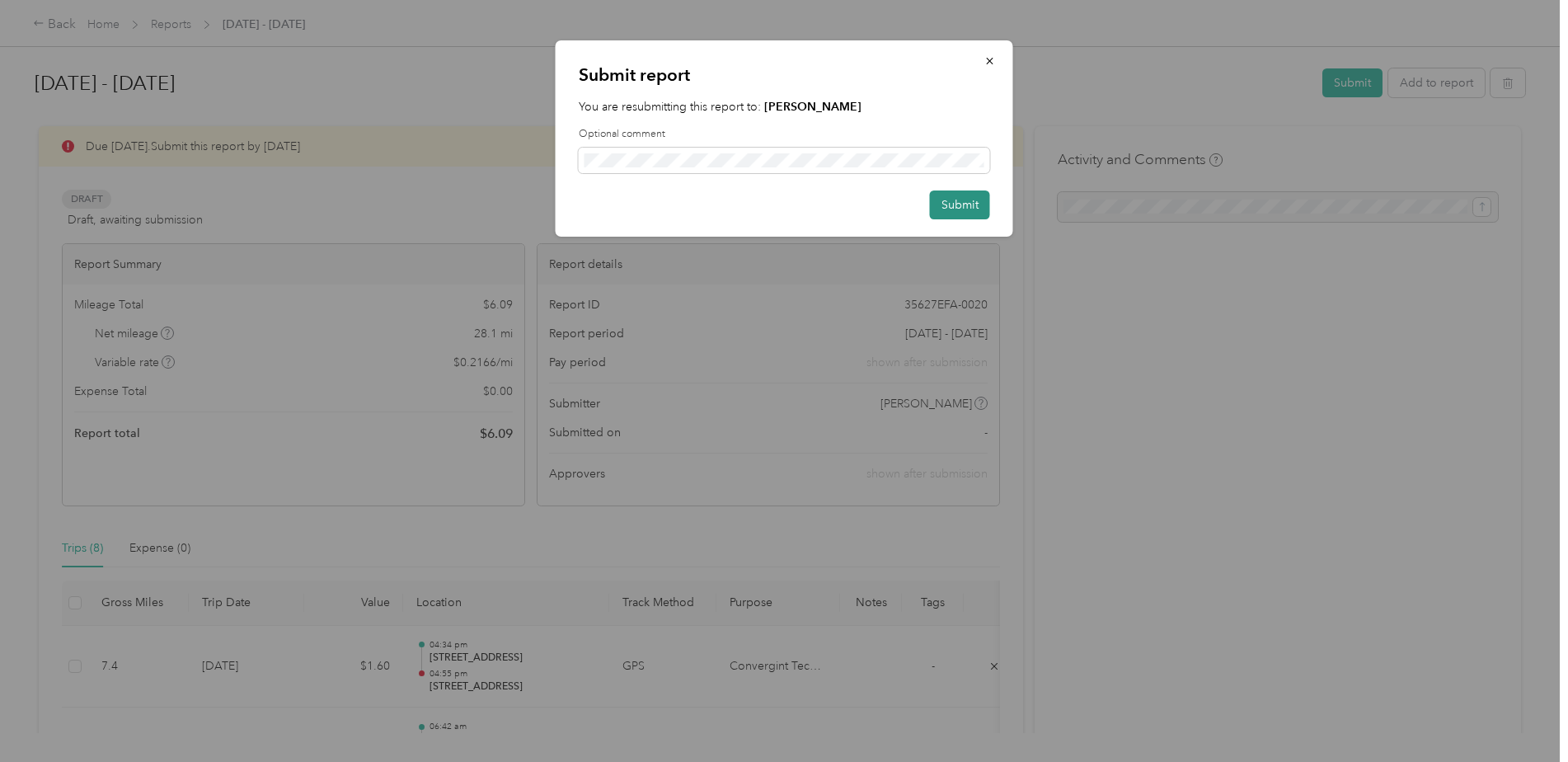
click at [969, 209] on button "Submit" at bounding box center [960, 205] width 60 height 29
